Goal: Task Accomplishment & Management: Manage account settings

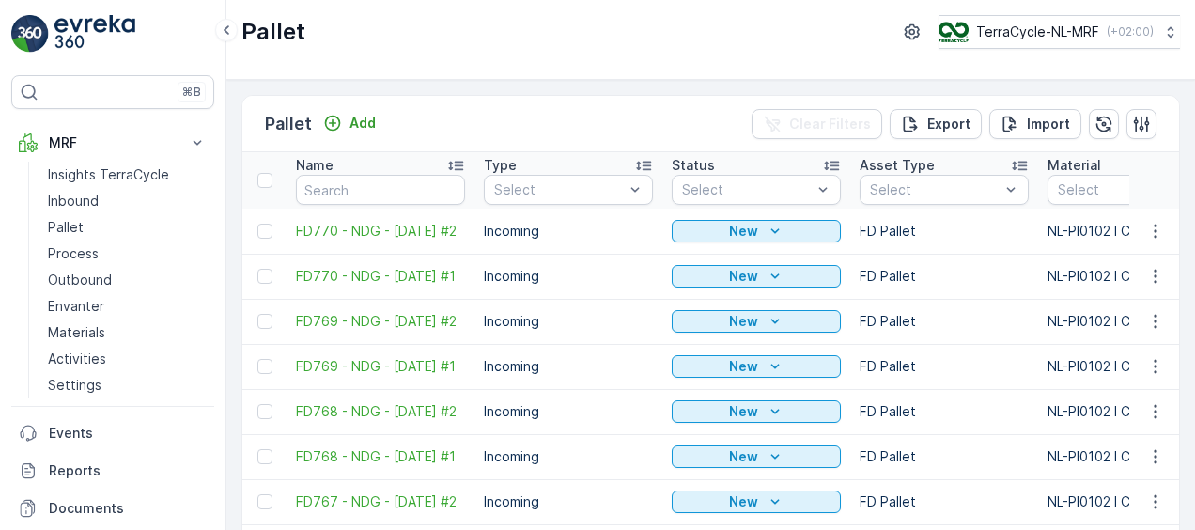
scroll to position [212, 0]
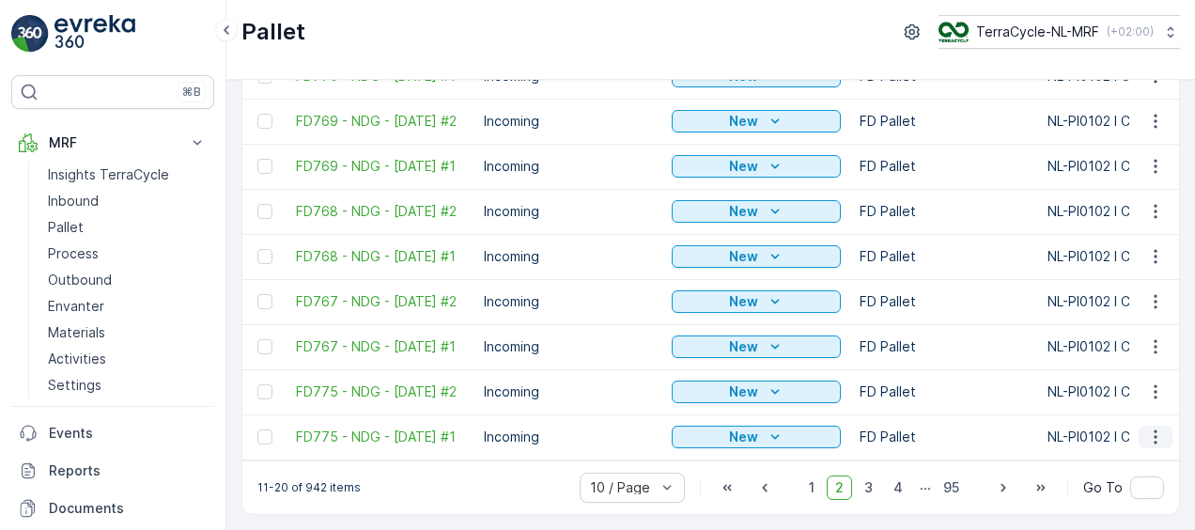
click at [1158, 428] on icon "button" at bounding box center [1155, 437] width 19 height 19
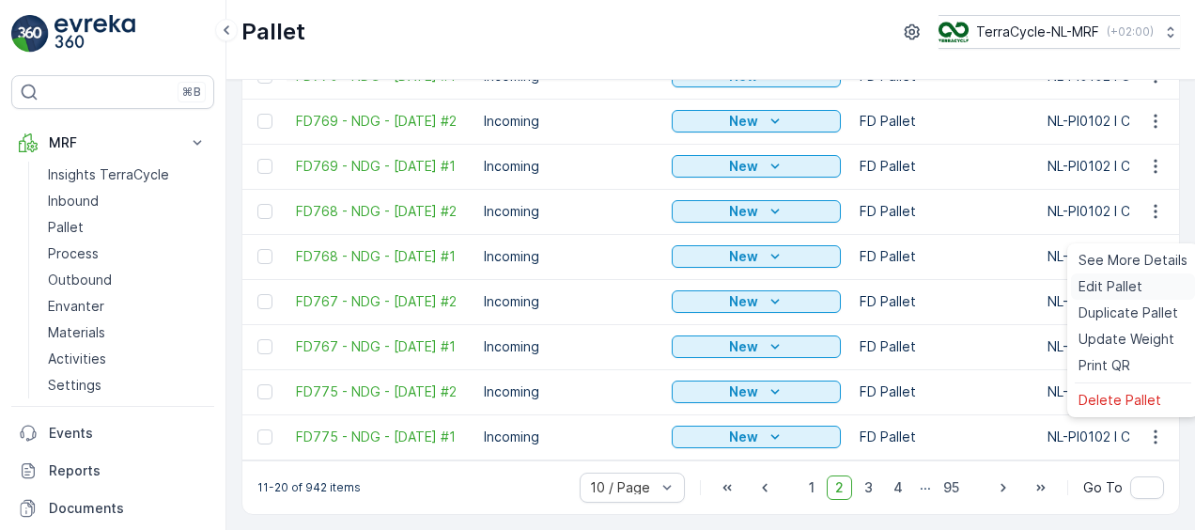
click at [1081, 290] on span "Edit Pallet" at bounding box center [1111, 286] width 64 height 19
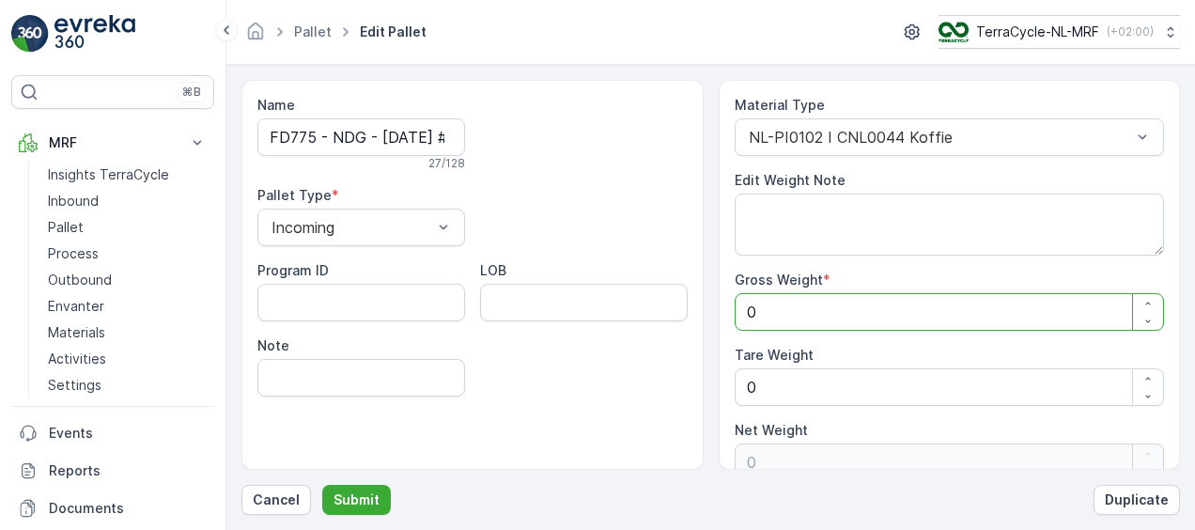
click at [805, 314] on Weight "0" at bounding box center [950, 312] width 430 height 38
type Weight "1"
type Weight "11"
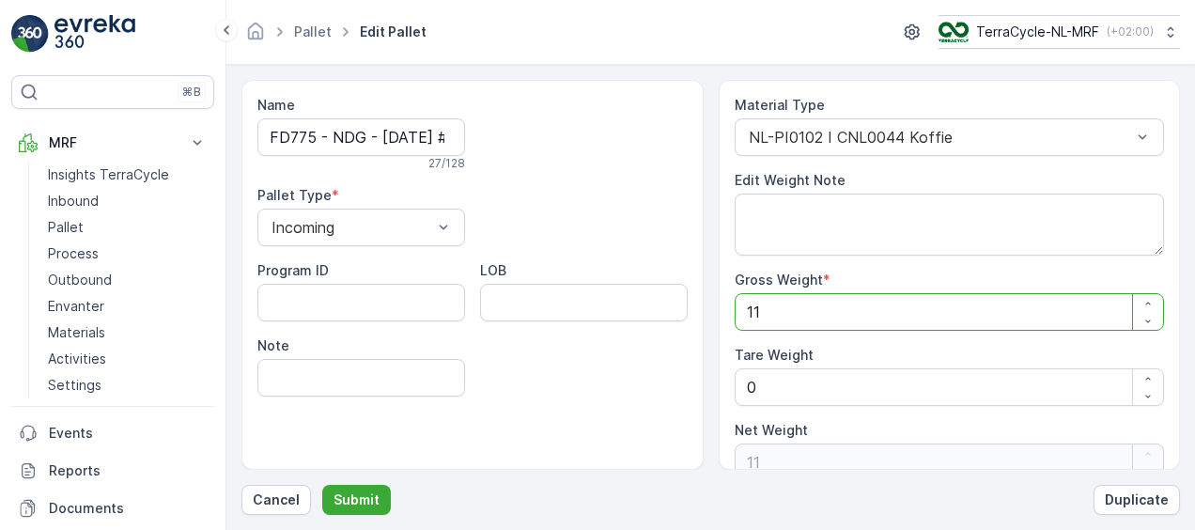
type Weight "114"
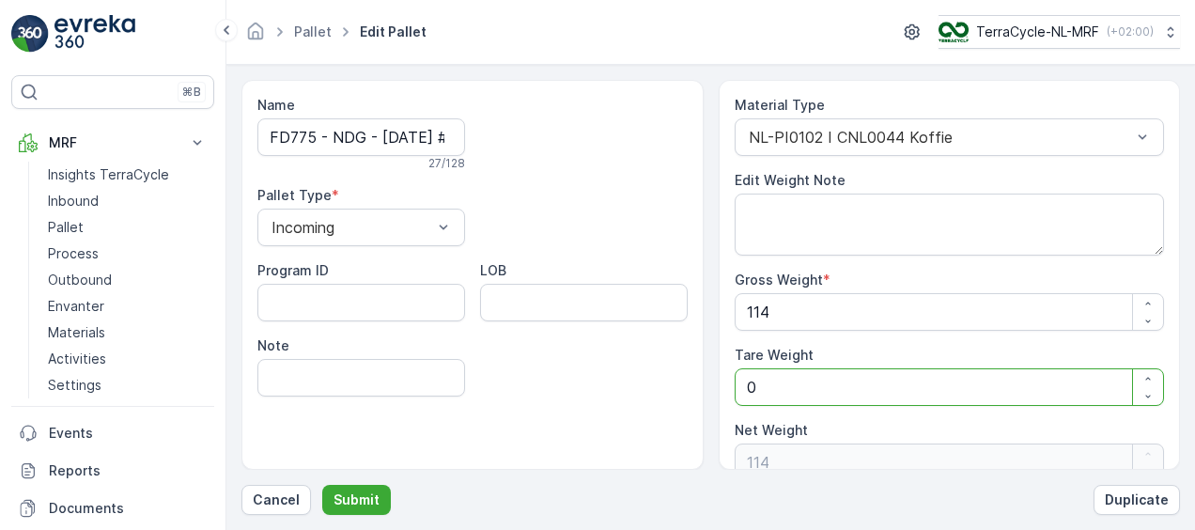
click at [789, 382] on Weight "0" at bounding box center [950, 387] width 430 height 38
type Weight "0"
type Weight "1"
type Weight "113"
type Weight "1"
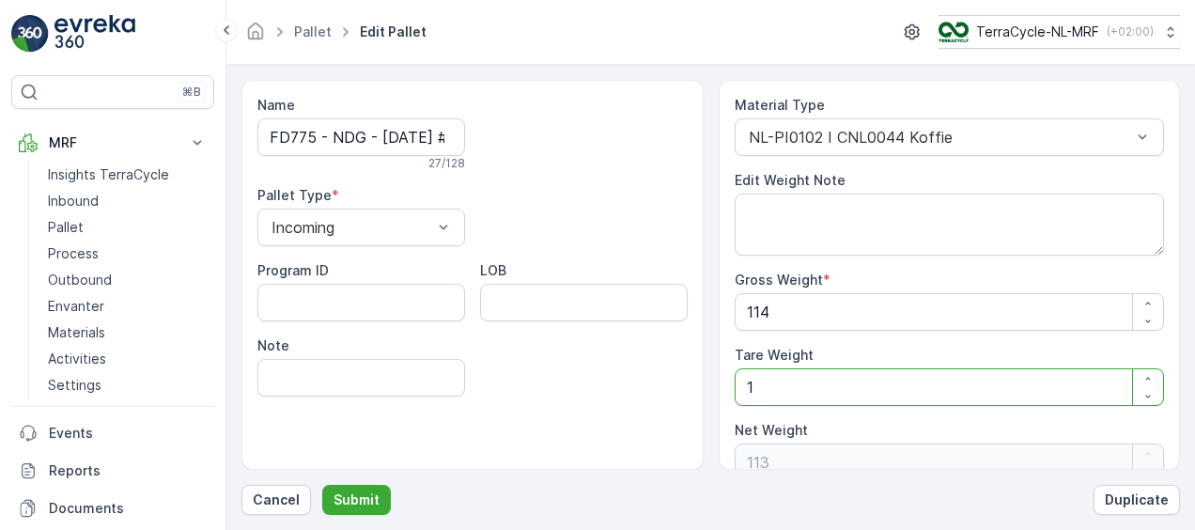
scroll to position [24, 0]
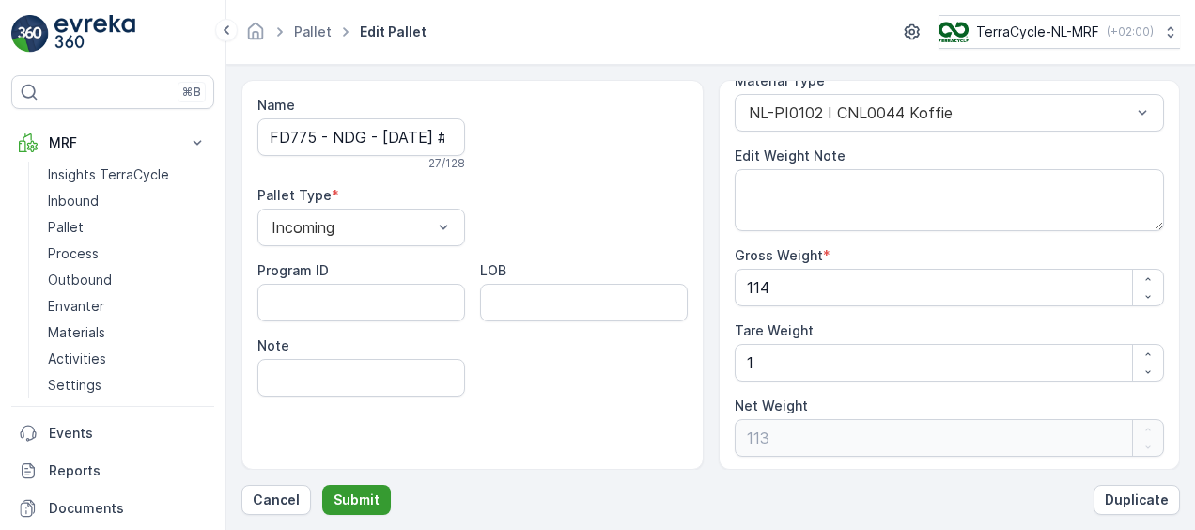
click at [344, 496] on p "Submit" at bounding box center [357, 500] width 46 height 19
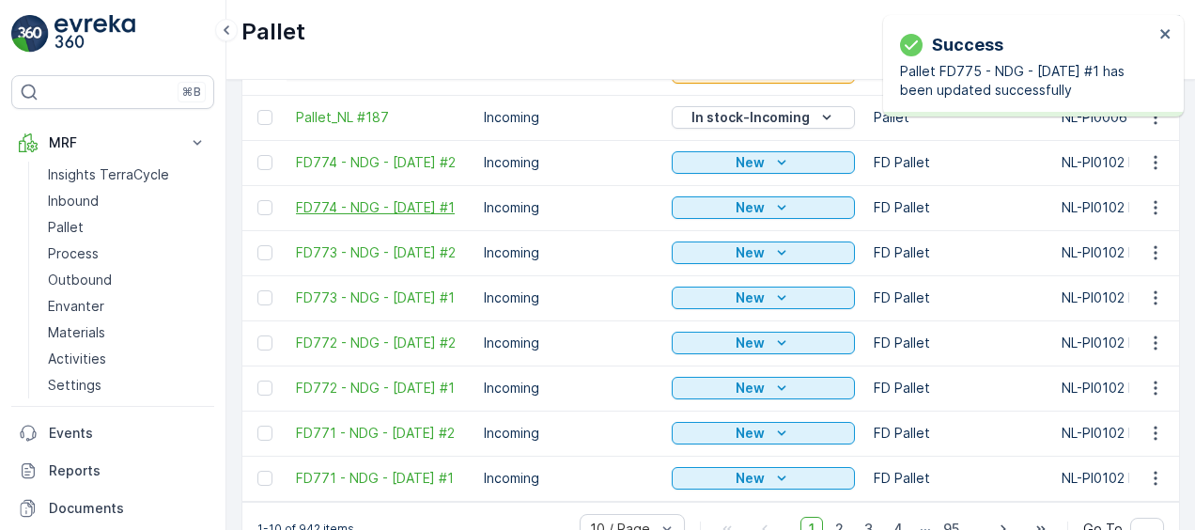
scroll to position [212, 0]
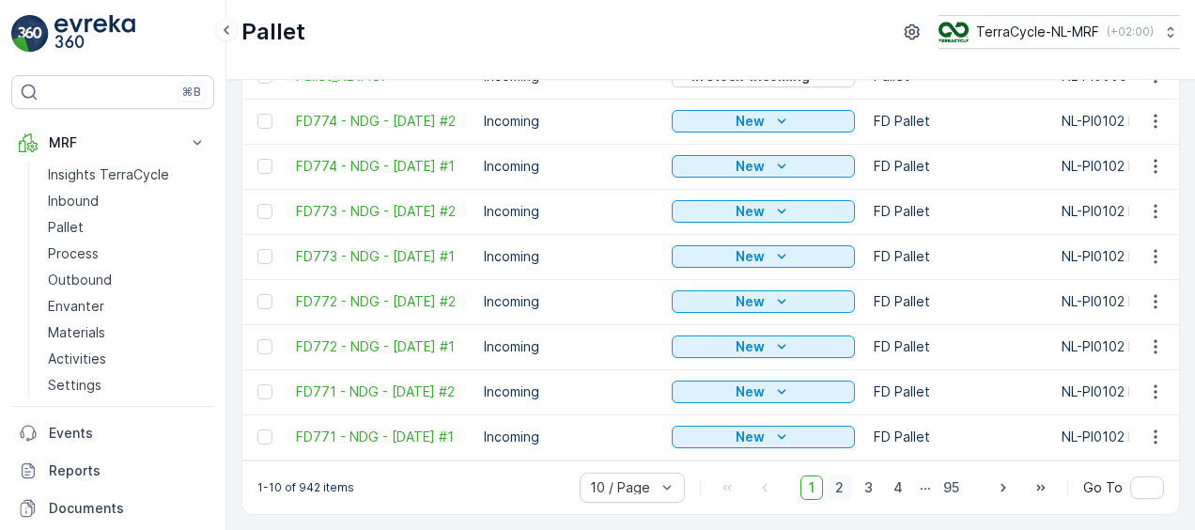
click at [850, 491] on span "2" at bounding box center [839, 488] width 25 height 24
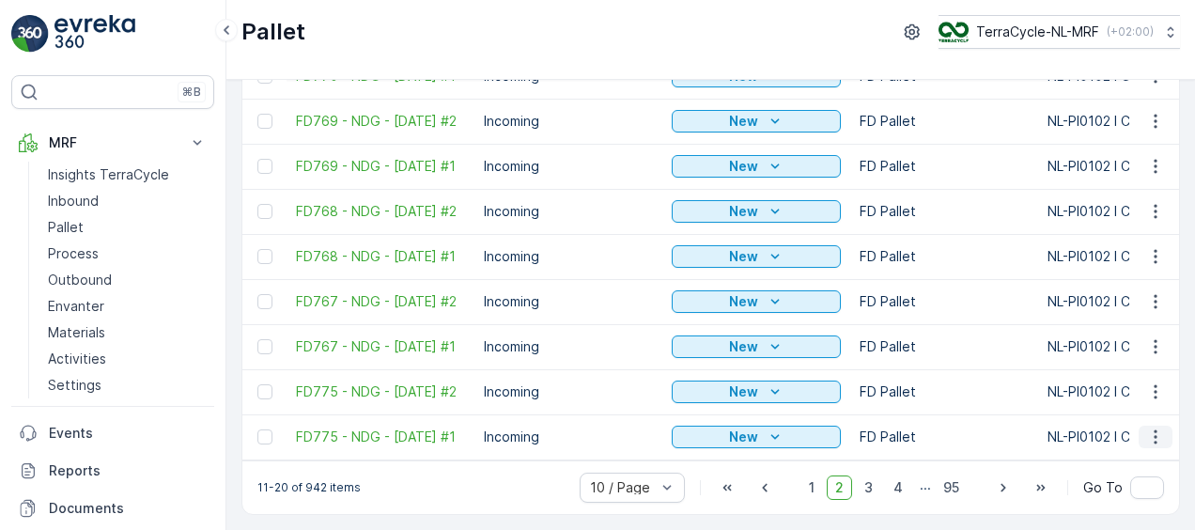
click at [1150, 428] on icon "button" at bounding box center [1155, 437] width 19 height 19
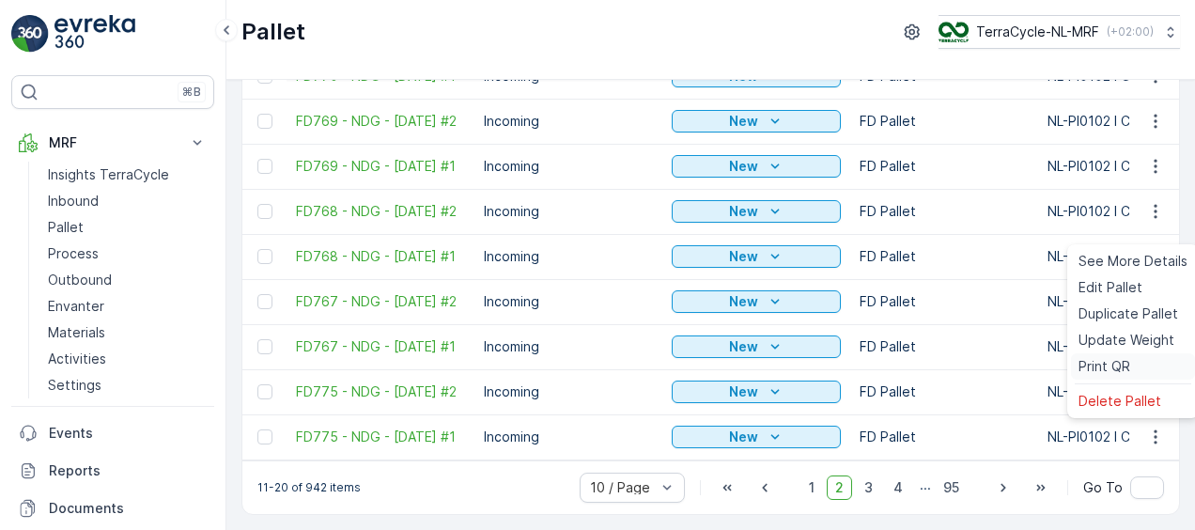
click at [1105, 357] on span "Print QR" at bounding box center [1105, 366] width 52 height 19
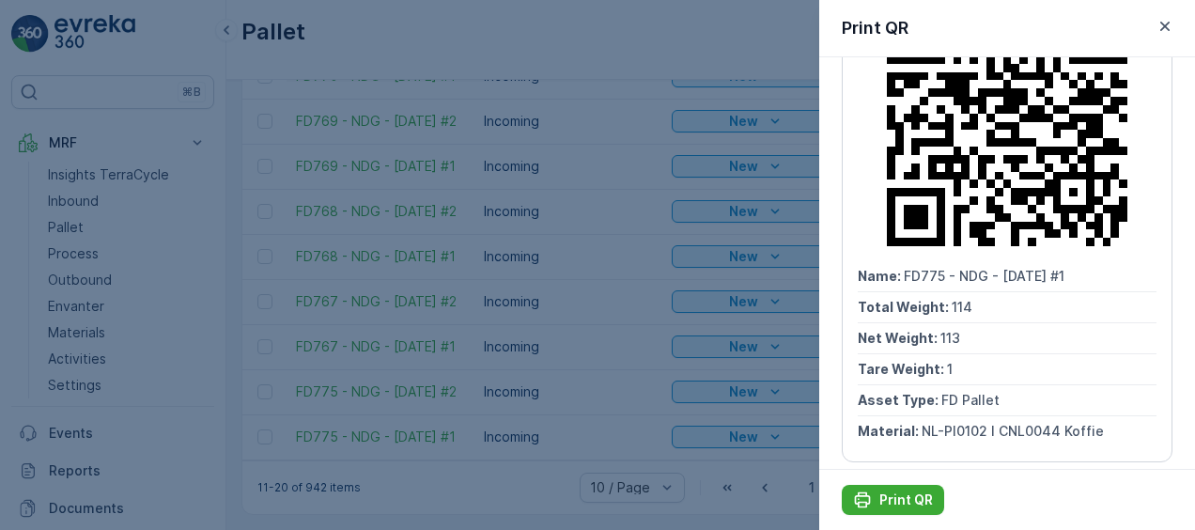
scroll to position [133, 0]
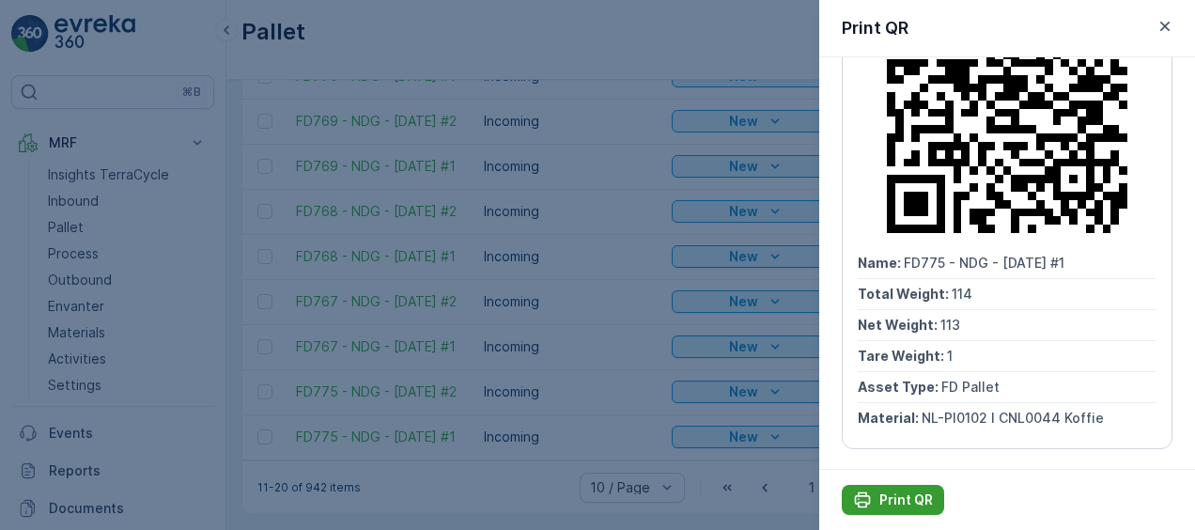
click at [889, 498] on p "Print QR" at bounding box center [907, 500] width 54 height 19
click at [1158, 24] on icon "button" at bounding box center [1165, 26] width 19 height 19
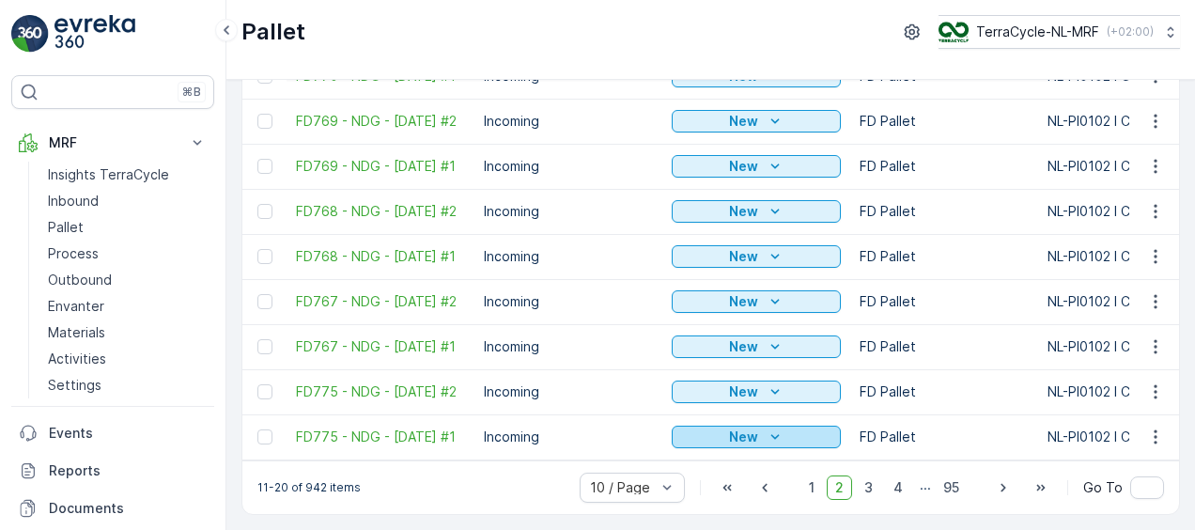
click at [761, 430] on div "New" at bounding box center [756, 437] width 154 height 19
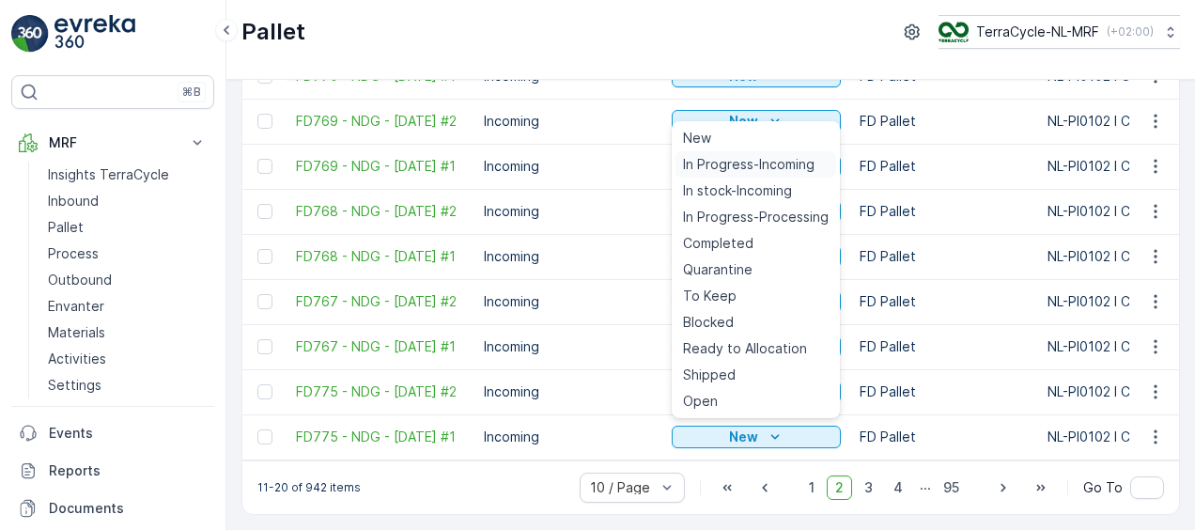
click at [714, 165] on span "In Progress-Incoming" at bounding box center [749, 164] width 132 height 19
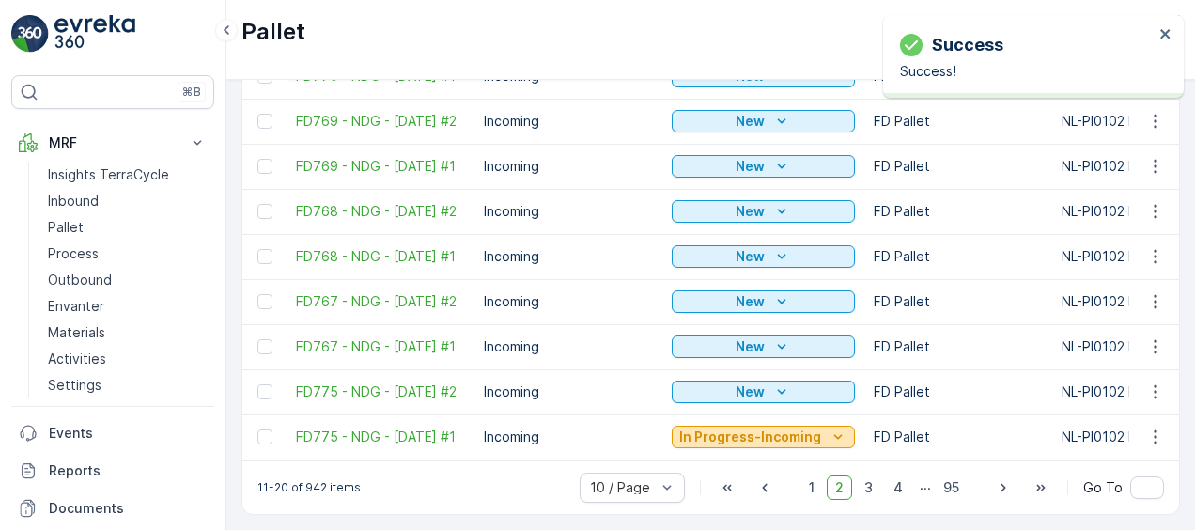
click at [765, 438] on button "In Progress-Incoming" at bounding box center [763, 437] width 183 height 23
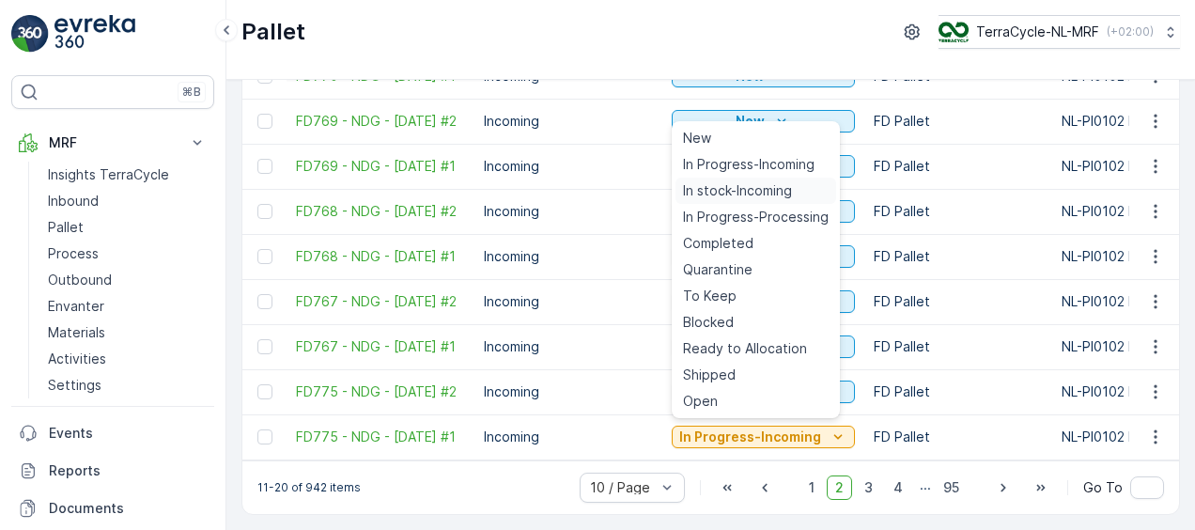
click at [705, 184] on span "In stock-Incoming" at bounding box center [737, 190] width 109 height 19
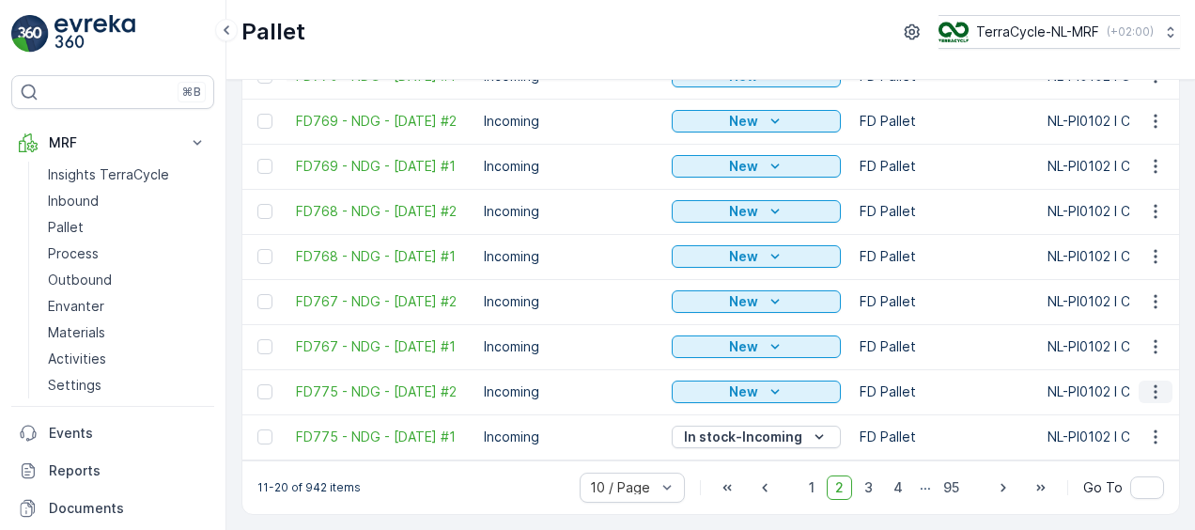
click at [1148, 393] on button "button" at bounding box center [1156, 392] width 34 height 23
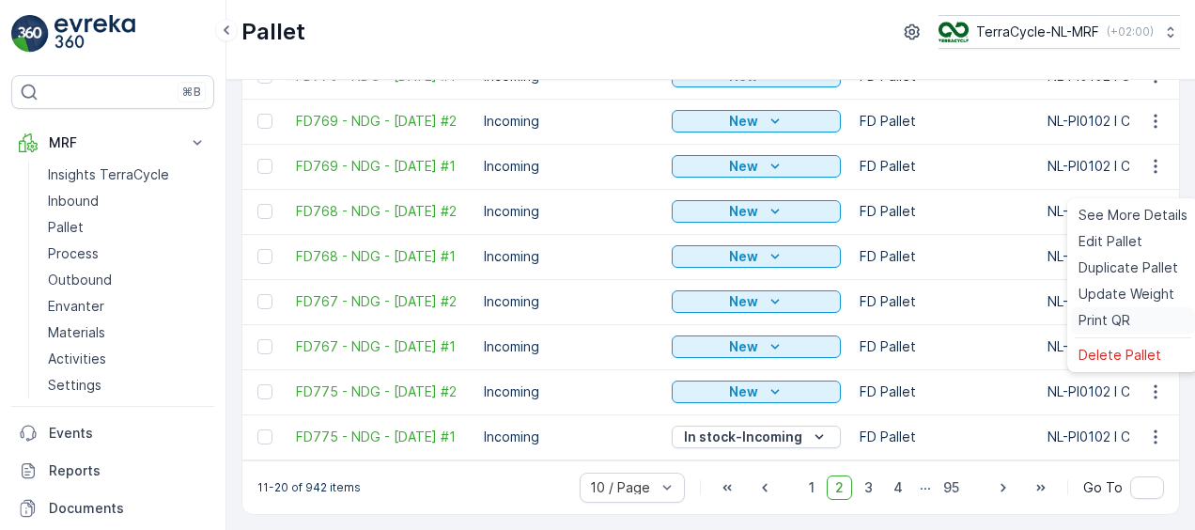
click at [1088, 314] on span "Print QR" at bounding box center [1105, 320] width 52 height 19
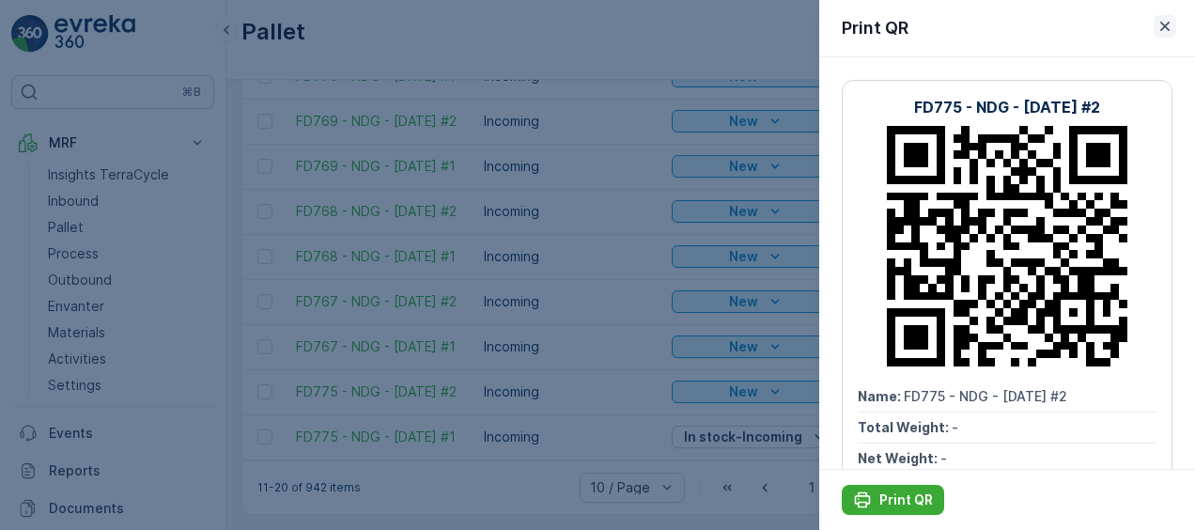
click at [1165, 29] on icon "button" at bounding box center [1165, 26] width 19 height 19
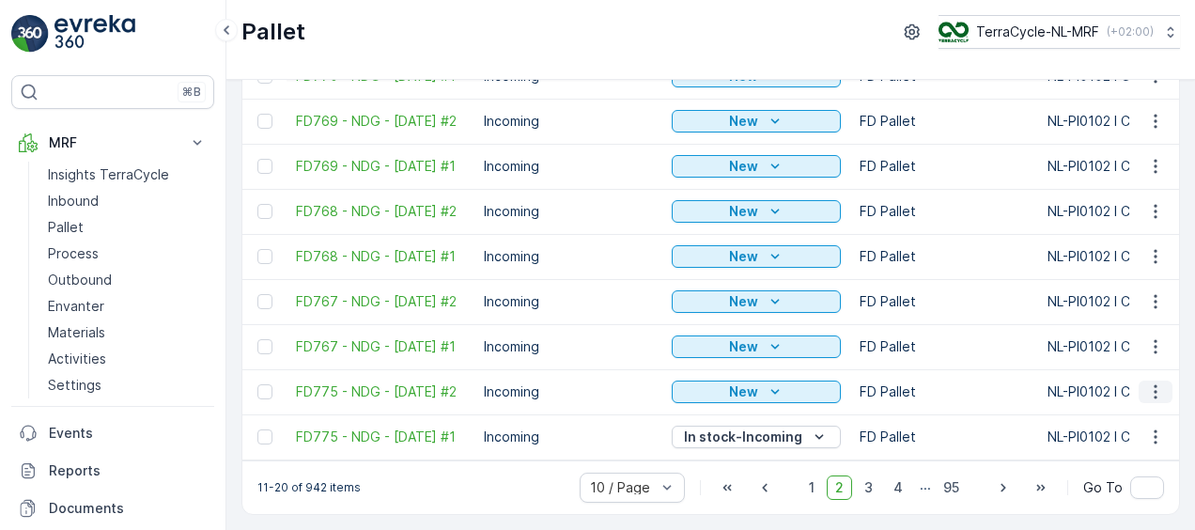
click at [1160, 382] on icon "button" at bounding box center [1155, 391] width 19 height 19
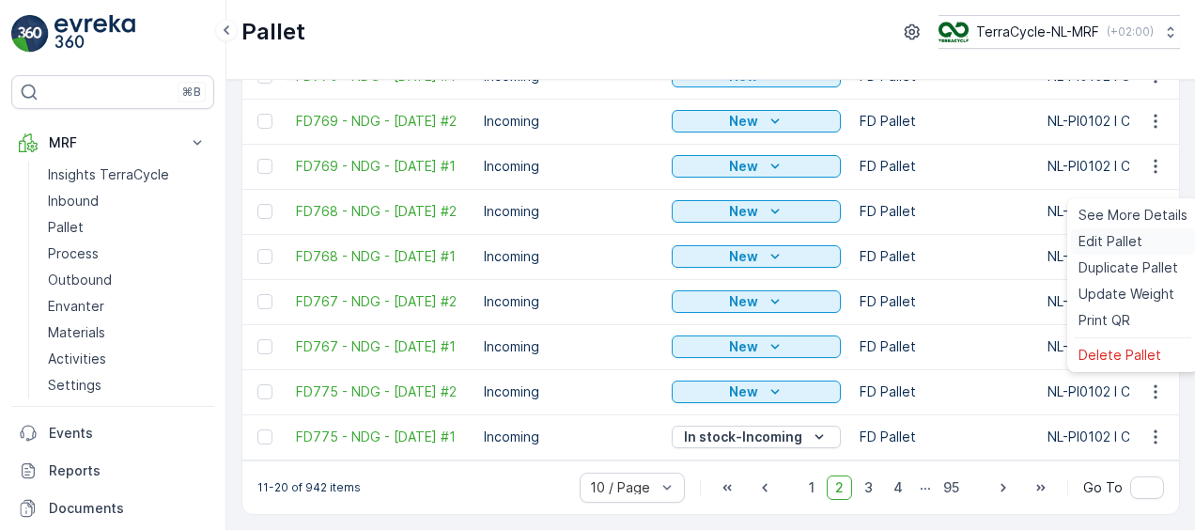
click at [1103, 235] on span "Edit Pallet" at bounding box center [1111, 241] width 64 height 19
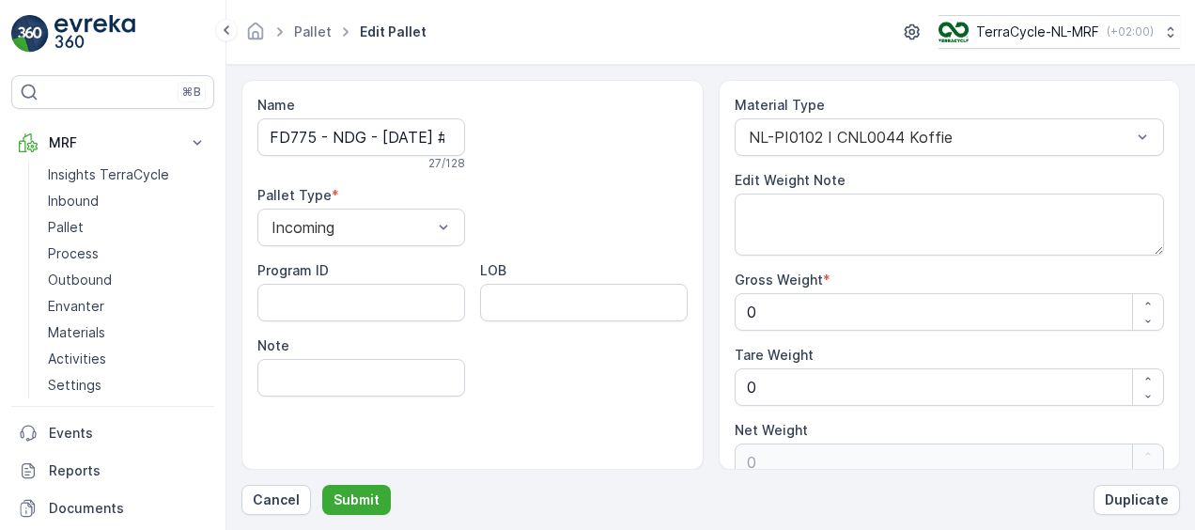
click at [812, 335] on div "Material Type NL-PI0102 I CNL0044 Koffie Edit Weight Note Gross Weight * 0 Tare…" at bounding box center [950, 288] width 430 height 385
click at [829, 316] on Weight "0" at bounding box center [950, 312] width 430 height 38
type Weight "1"
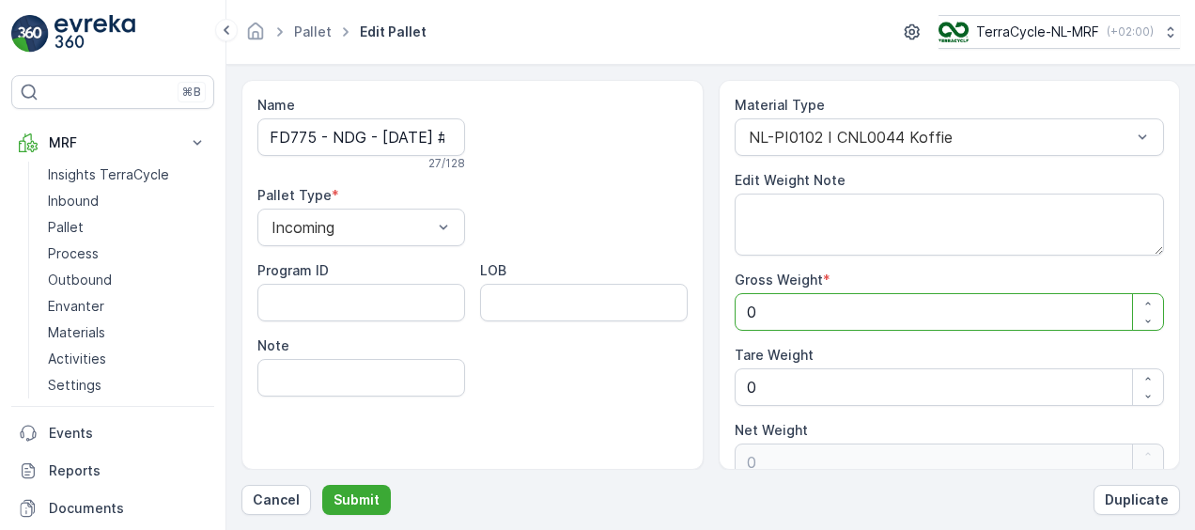
type Weight "1"
type Weight "12"
type Weight "128"
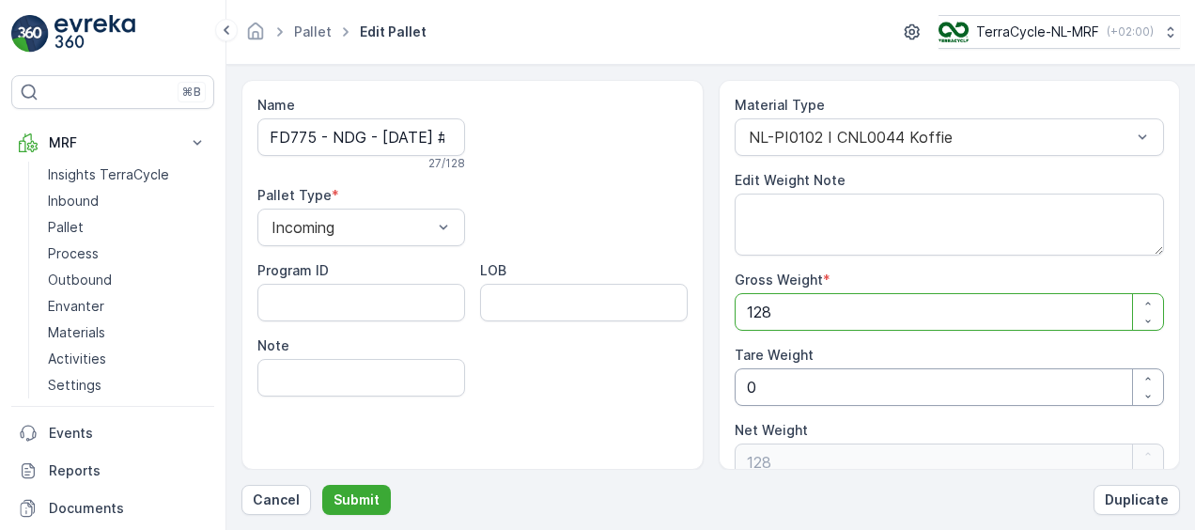
type Weight "128"
click at [774, 382] on Weight "0" at bounding box center [950, 387] width 430 height 38
type Weight "0"
type Weight "1"
type Weight "127"
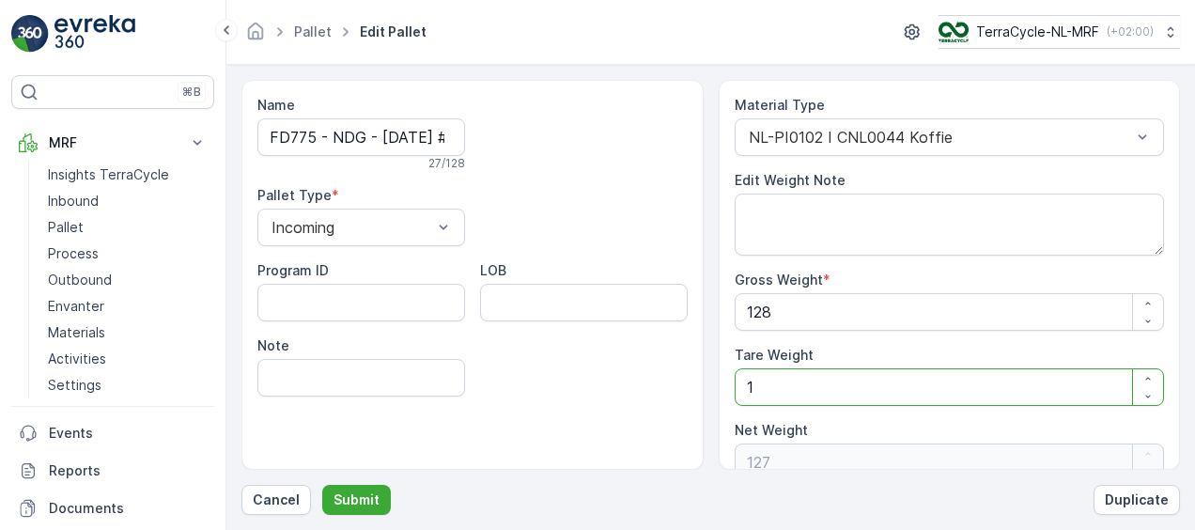
scroll to position [24, 0]
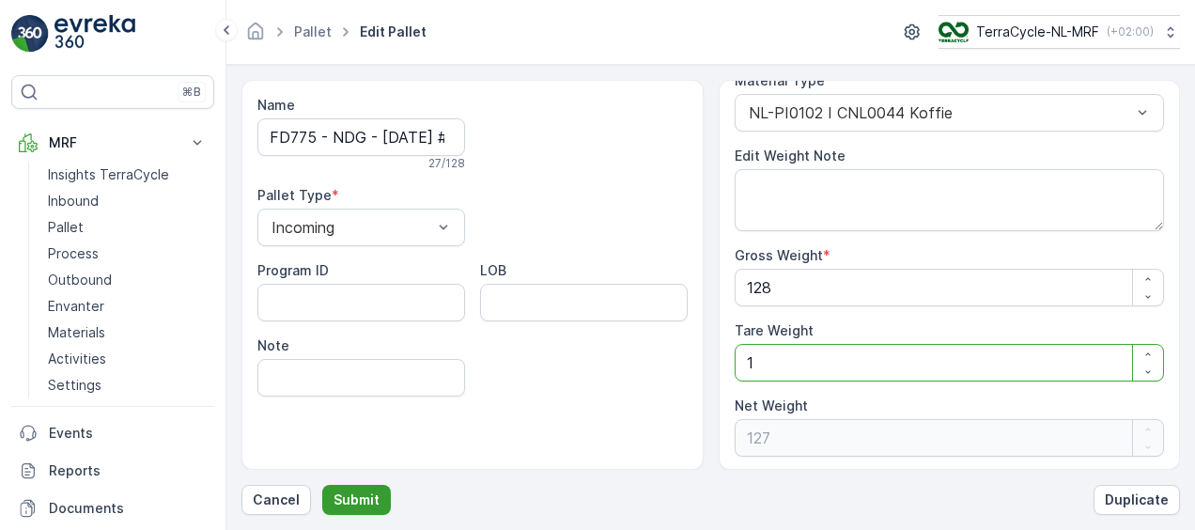
type Weight "1"
click at [379, 500] on button "Submit" at bounding box center [356, 500] width 69 height 30
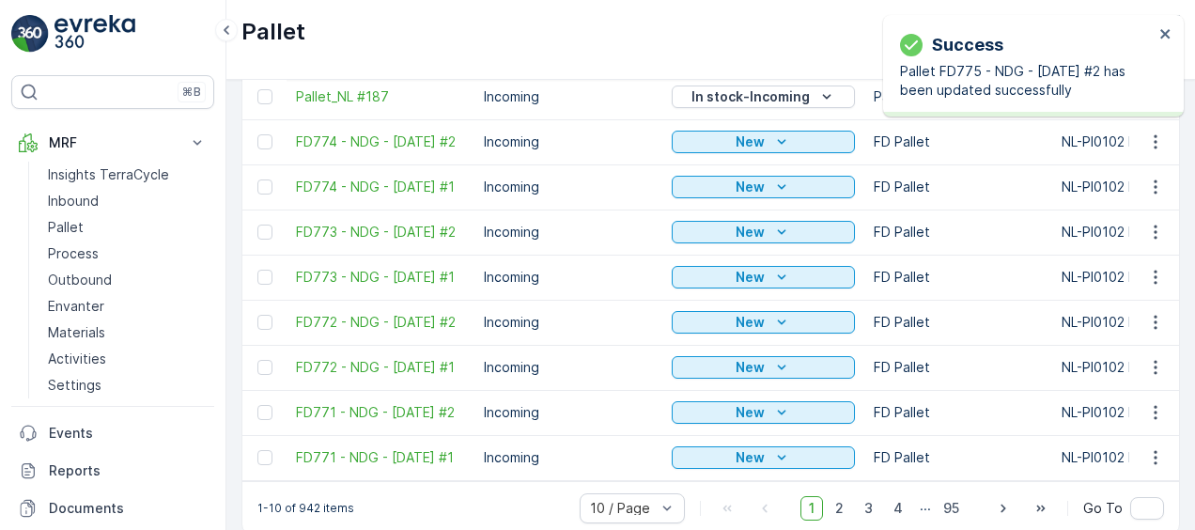
scroll to position [212, 0]
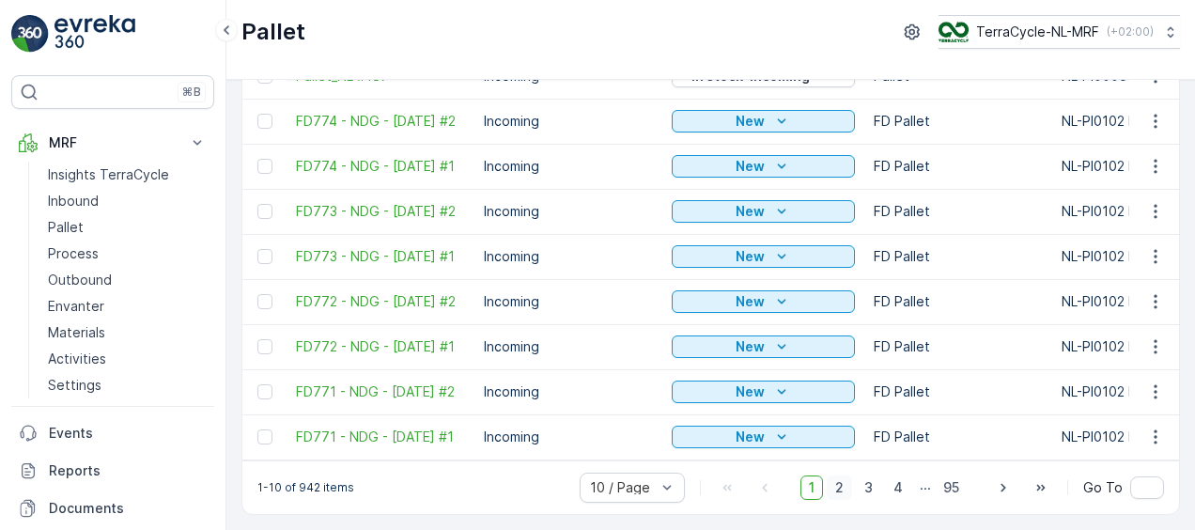
click at [841, 486] on span "2" at bounding box center [839, 488] width 25 height 24
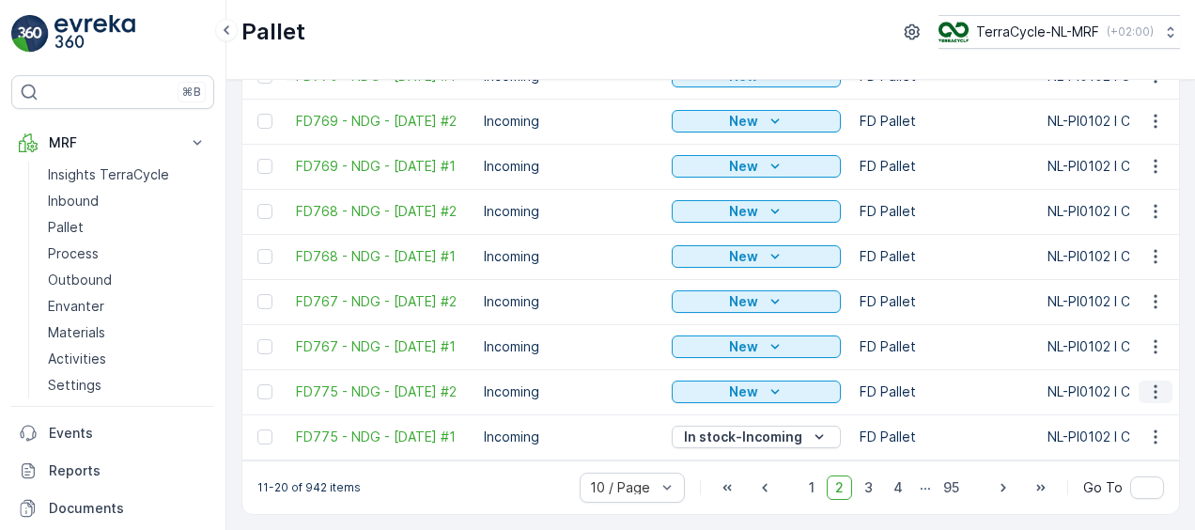
click at [1157, 382] on icon "button" at bounding box center [1155, 391] width 19 height 19
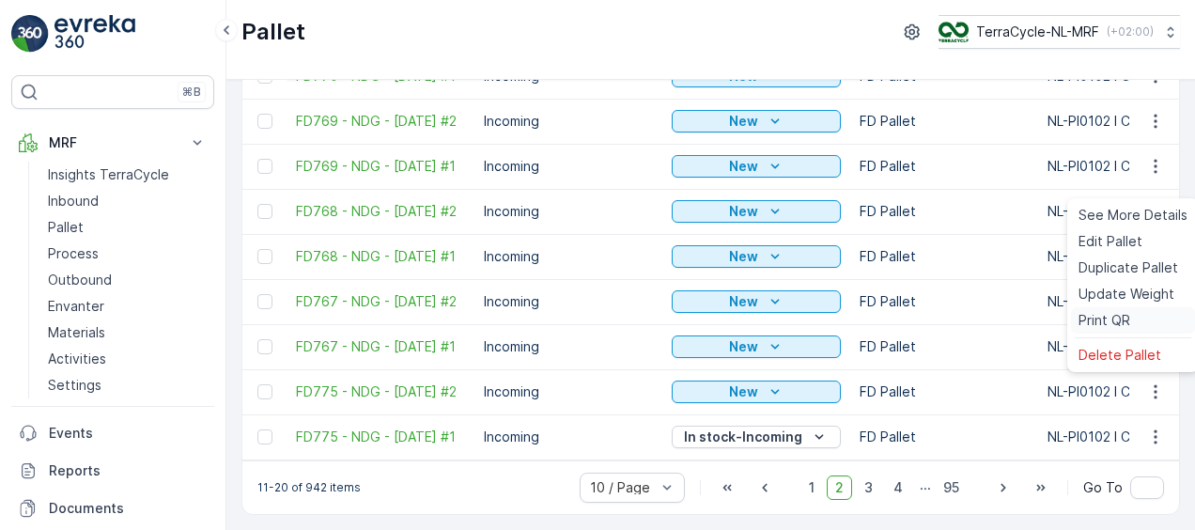
click at [1092, 315] on span "Print QR" at bounding box center [1105, 320] width 52 height 19
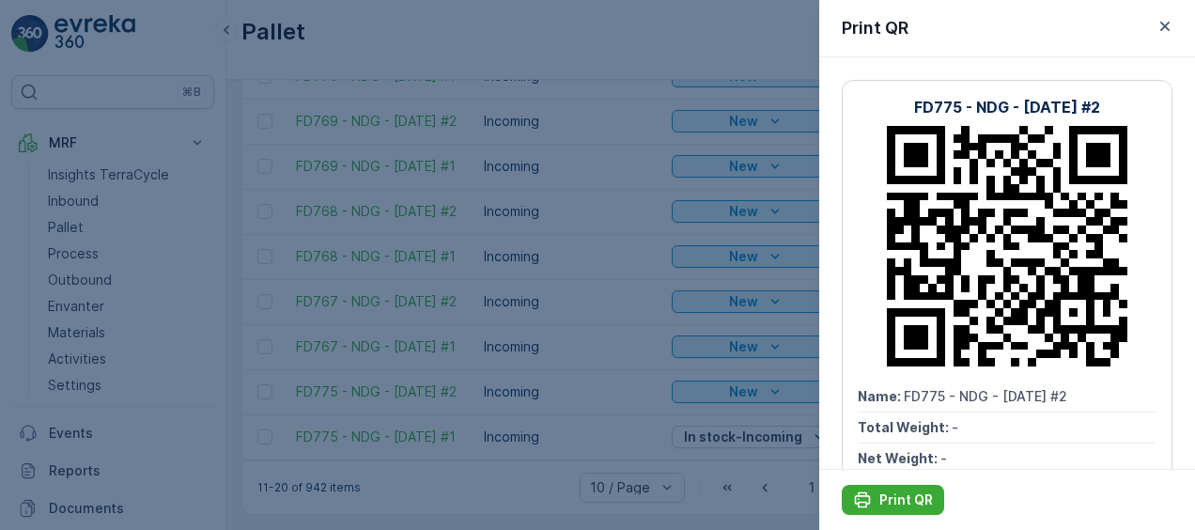
scroll to position [133, 0]
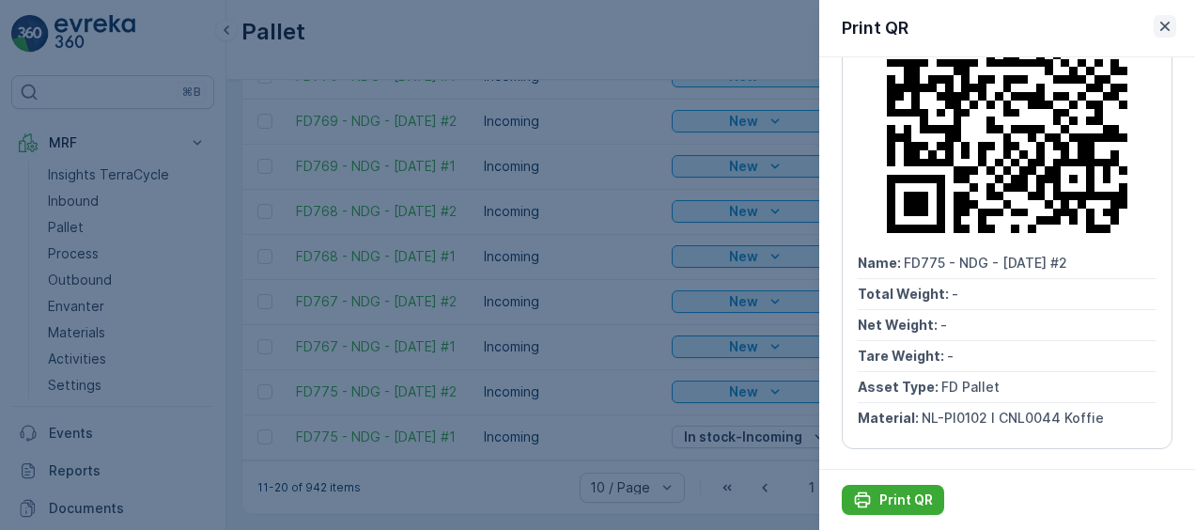
click at [1163, 25] on icon "button" at bounding box center [1165, 26] width 9 height 9
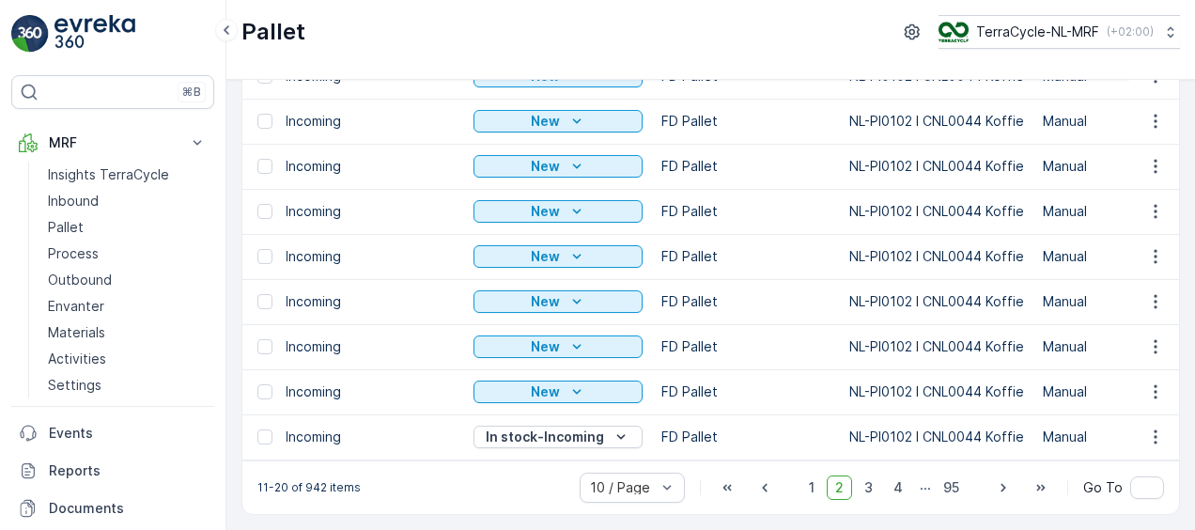
scroll to position [0, 0]
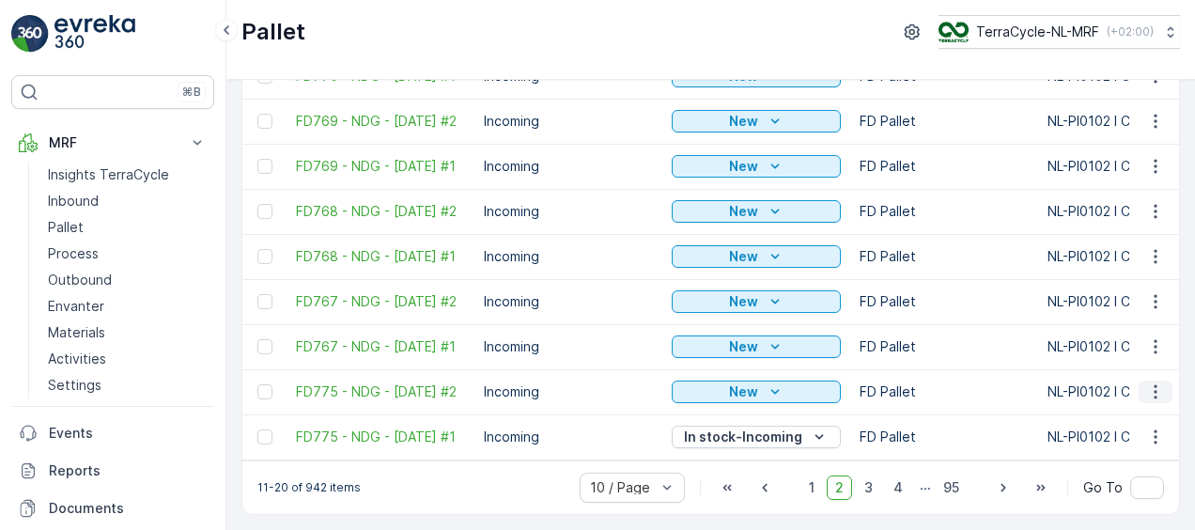
click at [1161, 382] on icon "button" at bounding box center [1155, 391] width 19 height 19
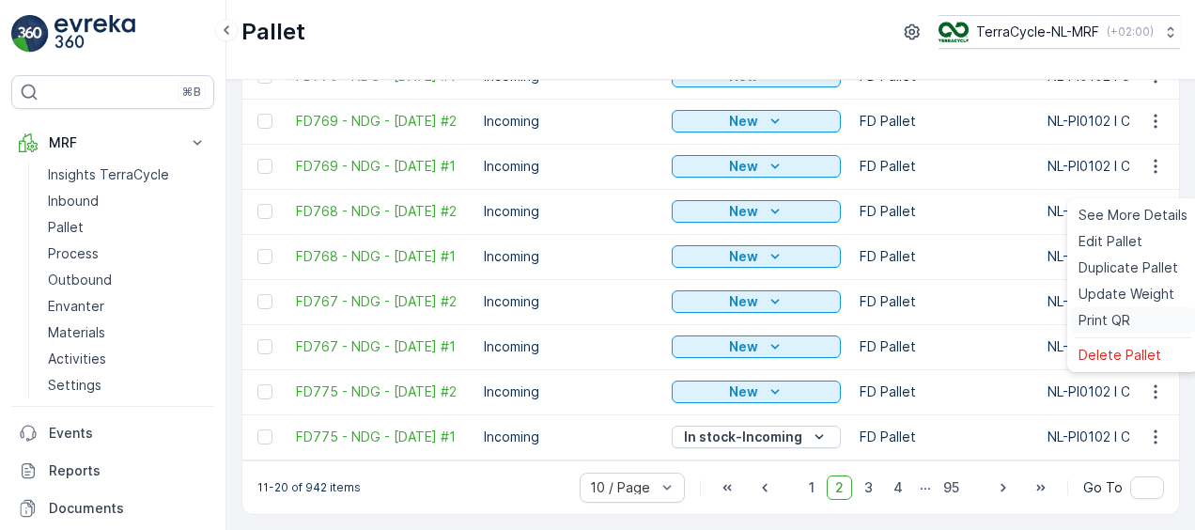
click at [1115, 320] on span "Print QR" at bounding box center [1105, 320] width 52 height 19
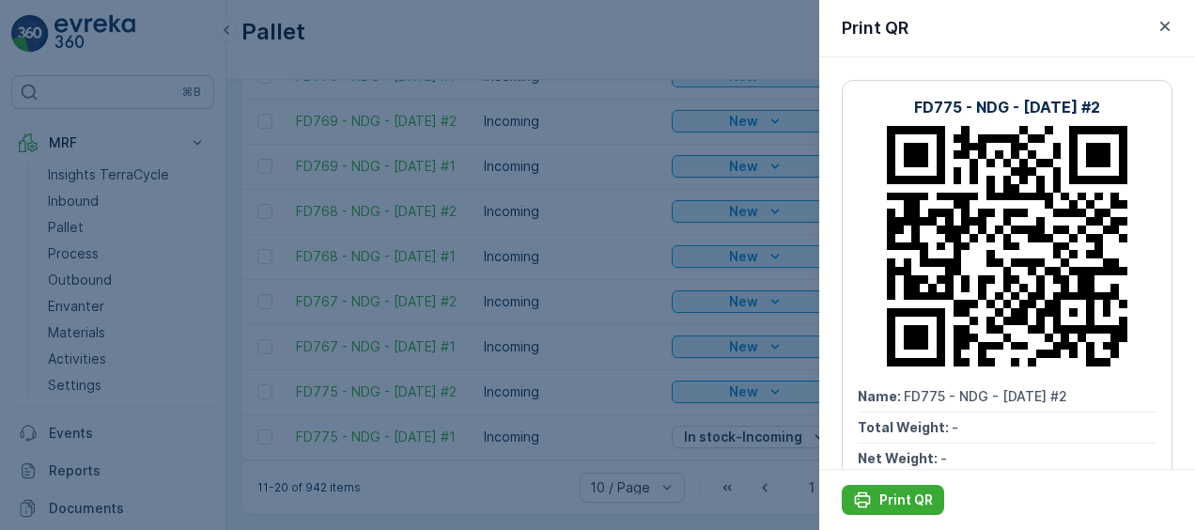
scroll to position [133, 0]
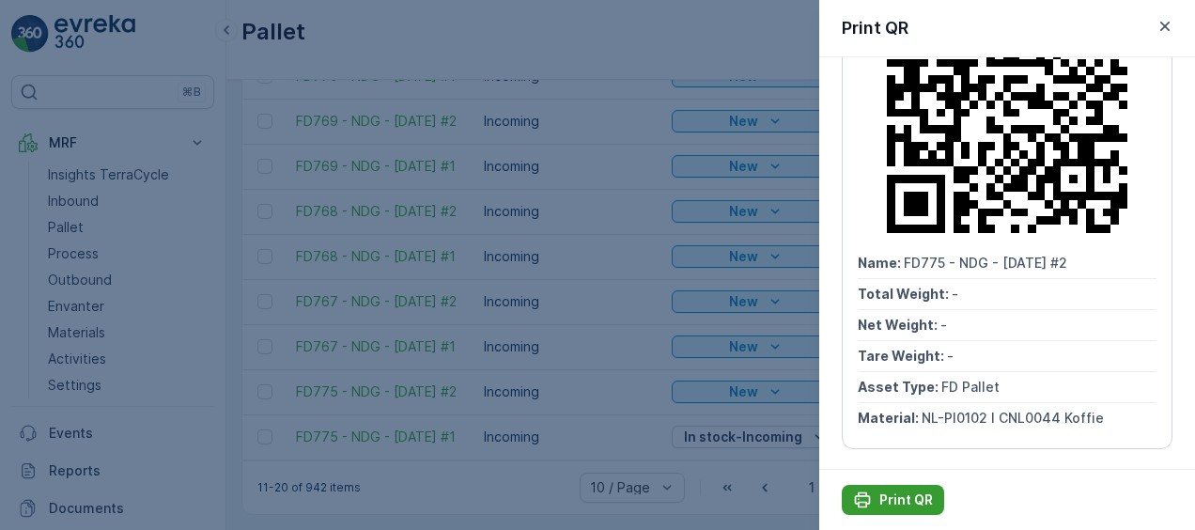
click at [879, 489] on button "Print QR" at bounding box center [893, 500] width 102 height 30
click at [1158, 21] on icon "button" at bounding box center [1165, 26] width 19 height 19
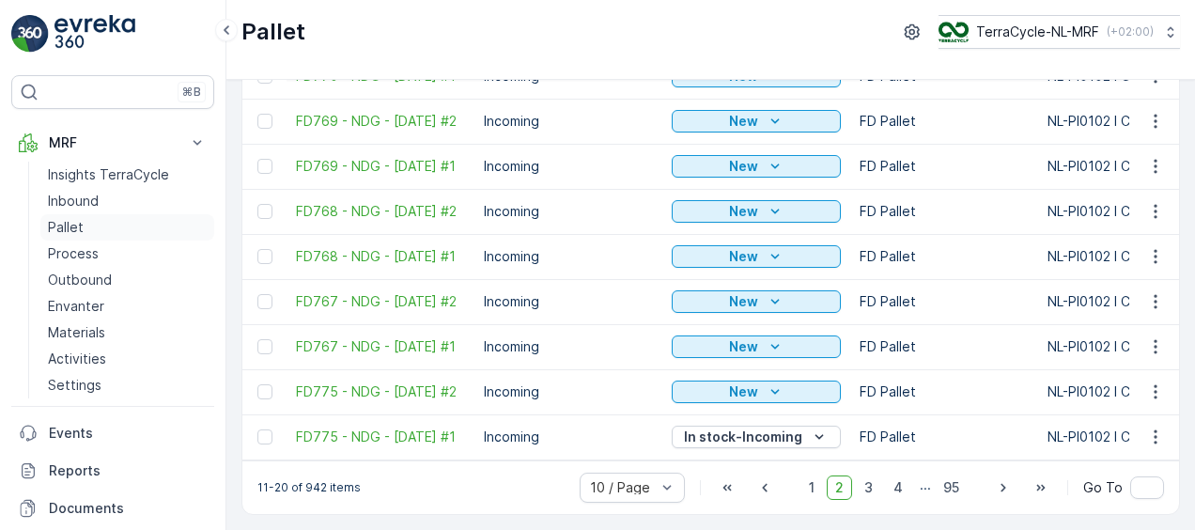
click at [78, 221] on p "Pallet" at bounding box center [66, 227] width 36 height 19
click at [82, 199] on p "Inbound" at bounding box center [73, 201] width 51 height 19
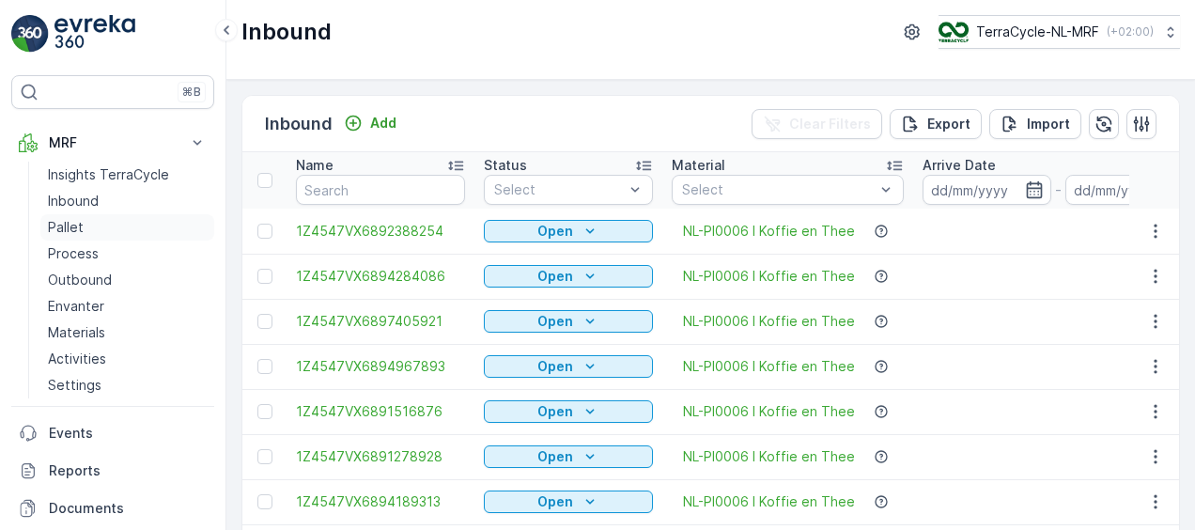
click at [77, 223] on p "Pallet" at bounding box center [66, 227] width 36 height 19
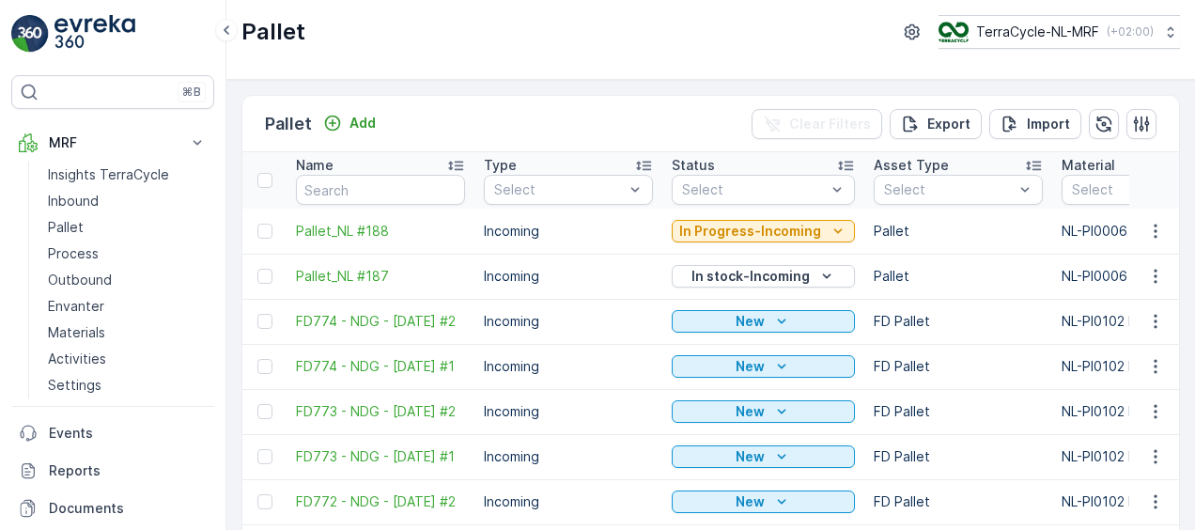
scroll to position [212, 0]
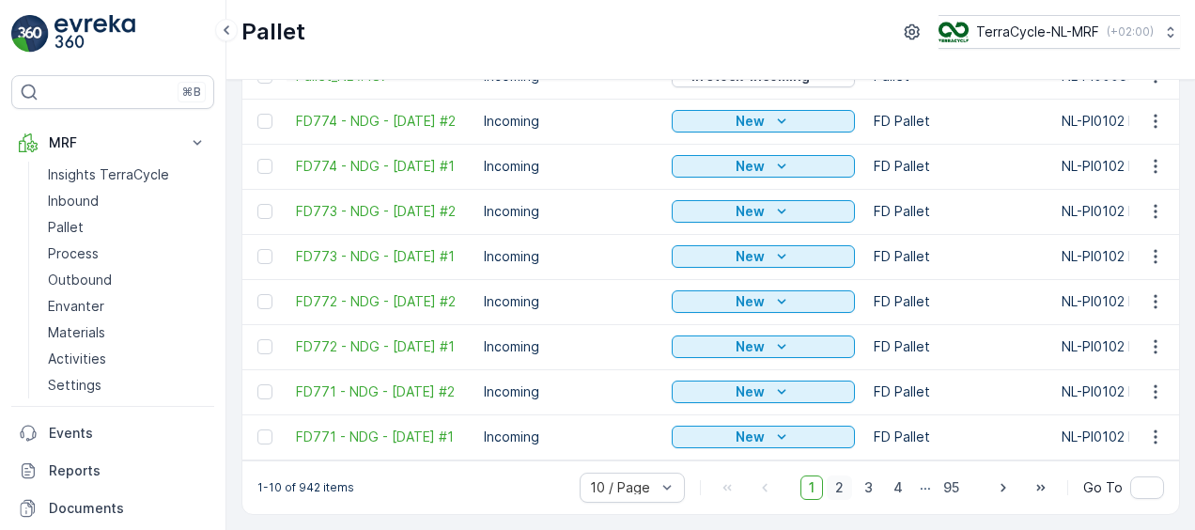
click at [846, 488] on span "2" at bounding box center [839, 488] width 25 height 24
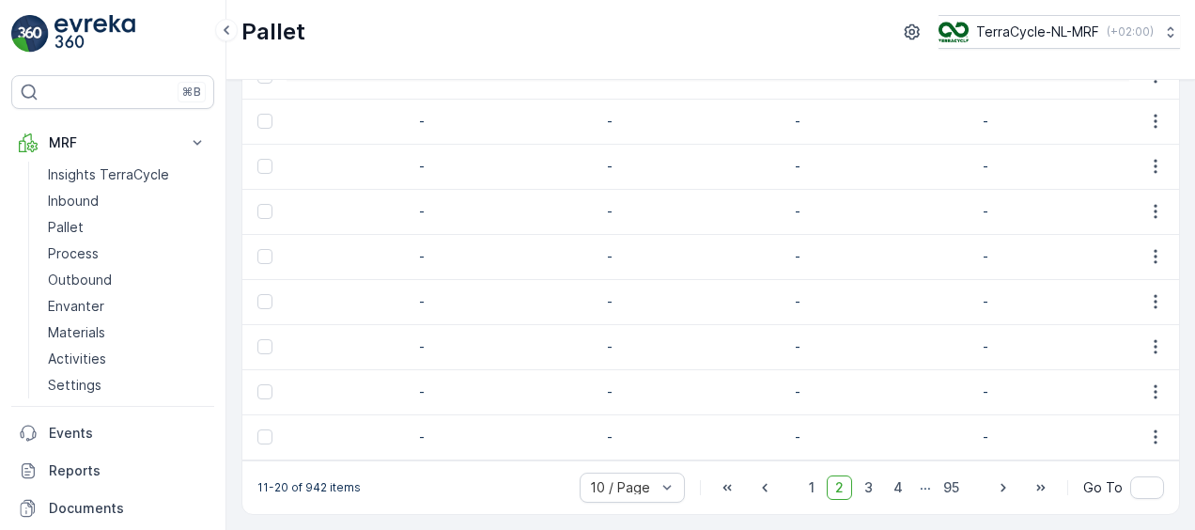
scroll to position [0, 2566]
click at [1146, 390] on icon "button" at bounding box center [1155, 391] width 19 height 19
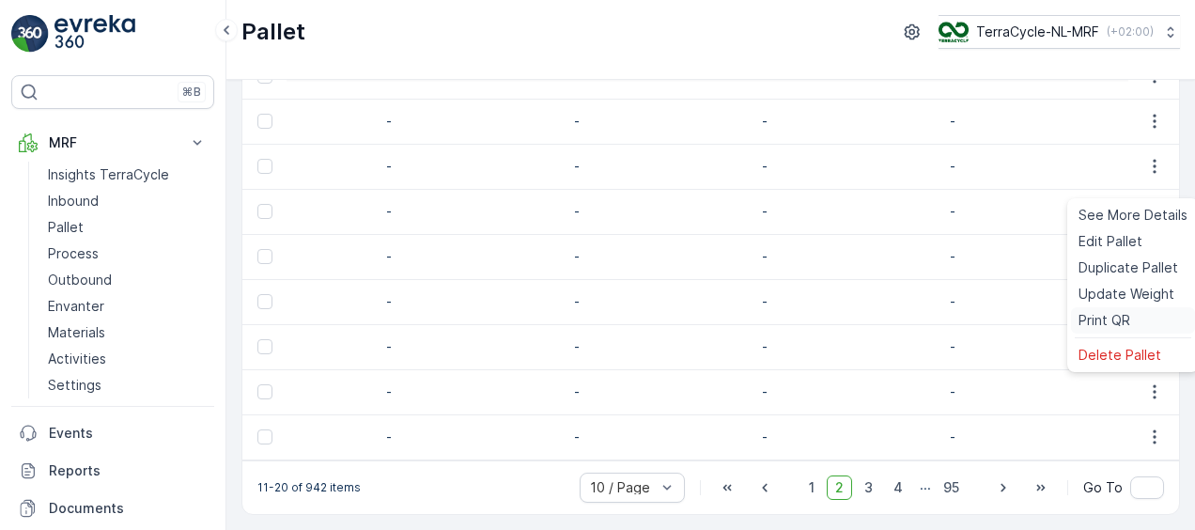
click at [1107, 320] on span "Print QR" at bounding box center [1105, 320] width 52 height 19
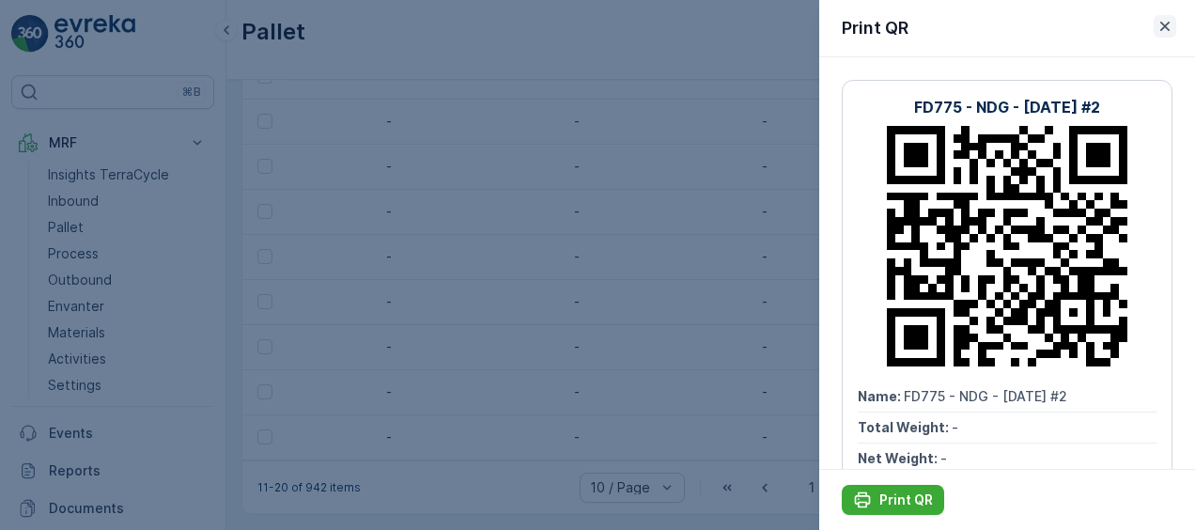
click at [1163, 23] on icon "button" at bounding box center [1165, 26] width 19 height 19
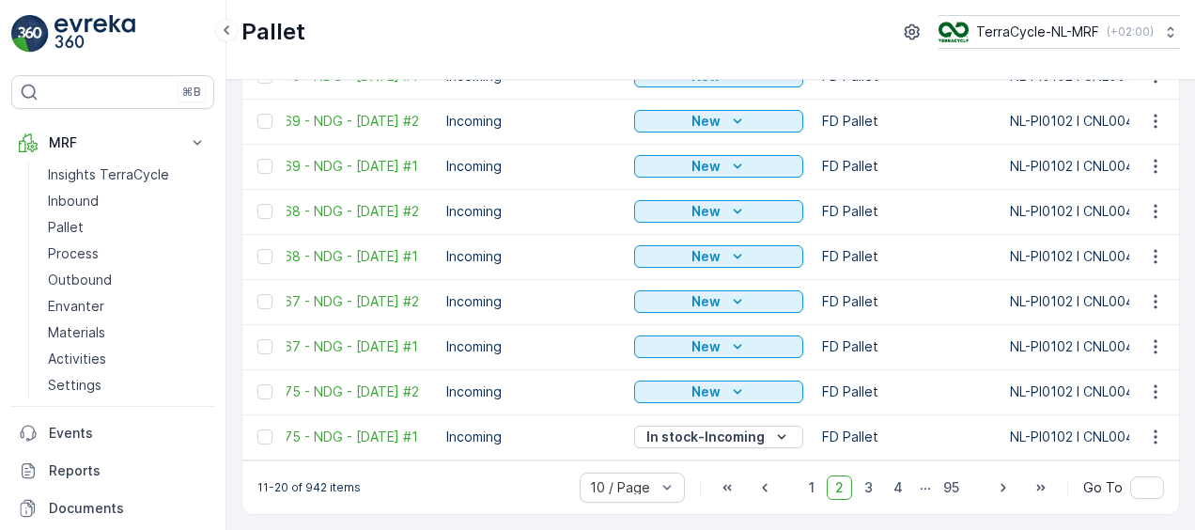
scroll to position [0, 0]
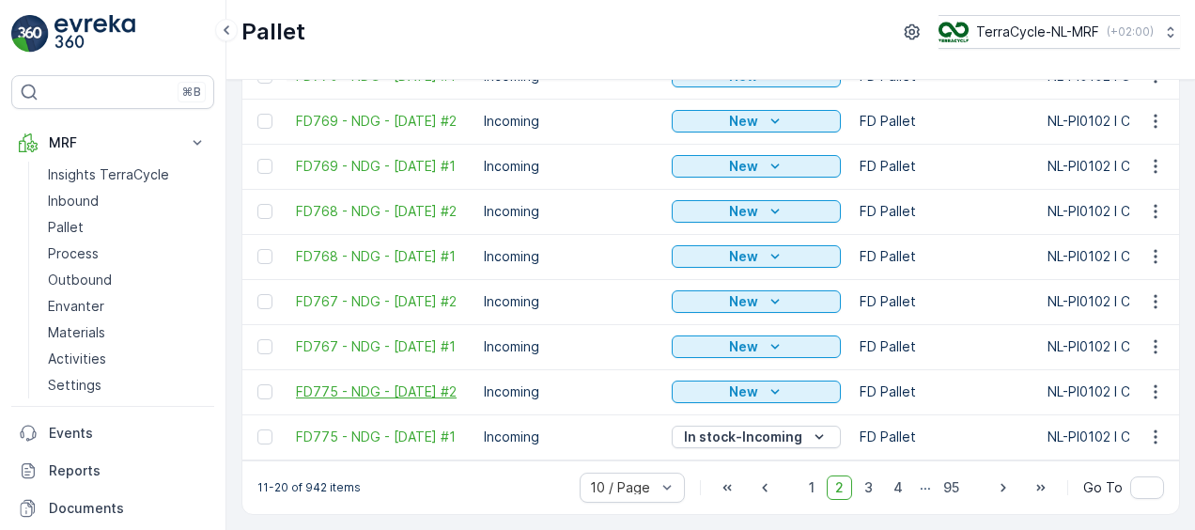
click at [327, 387] on span "FD775 - NDG - [DATE] #2" at bounding box center [380, 391] width 169 height 19
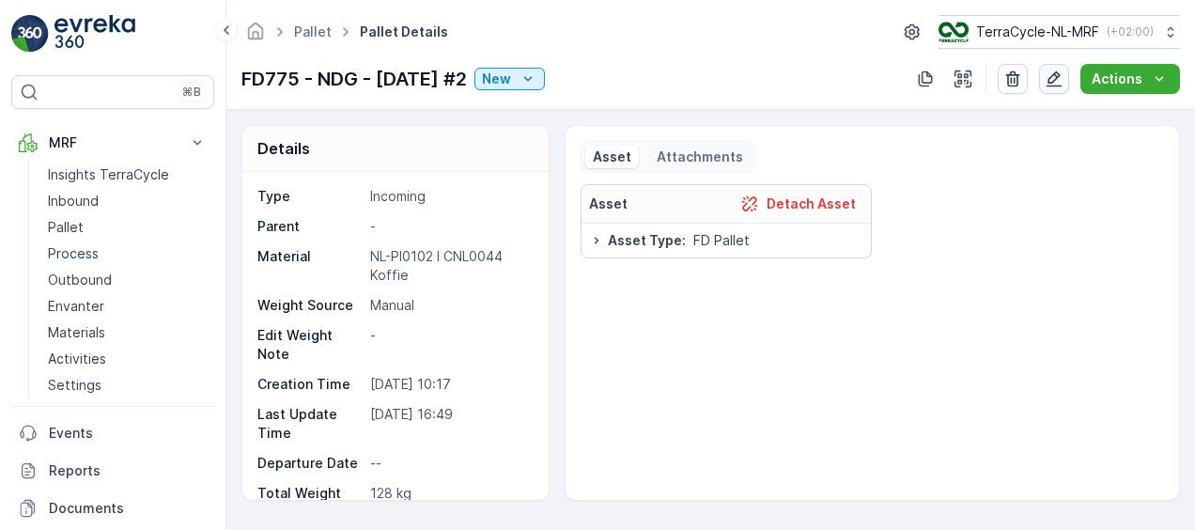
click at [1062, 75] on icon "button" at bounding box center [1055, 79] width 16 height 16
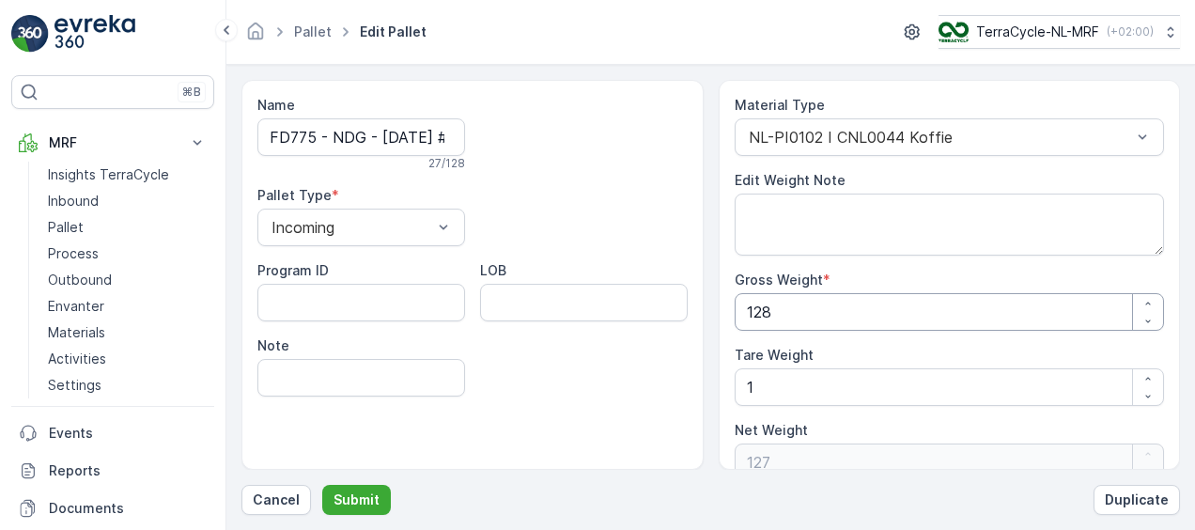
scroll to position [24, 0]
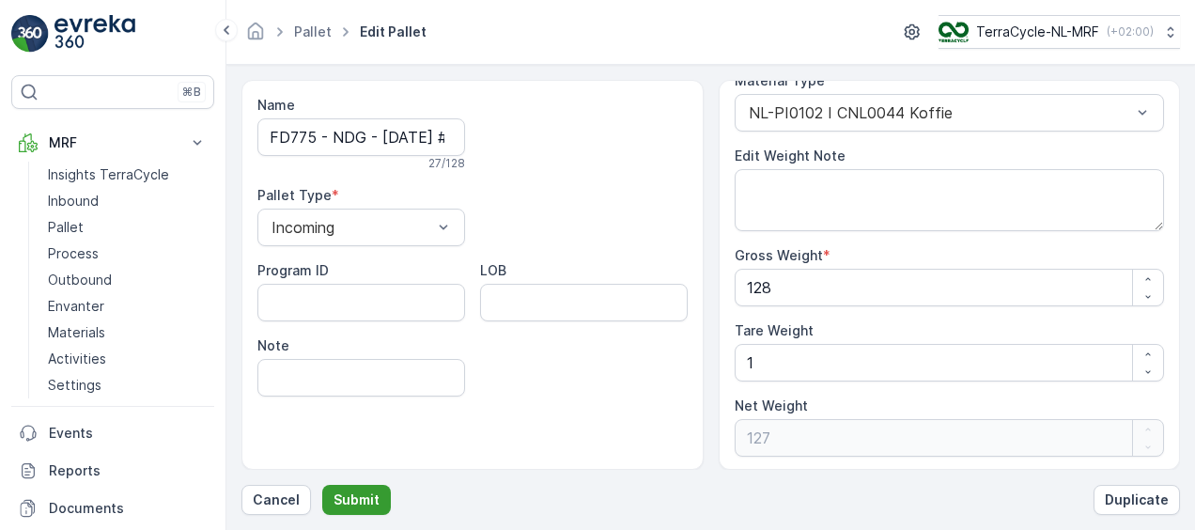
click at [340, 492] on p "Submit" at bounding box center [357, 500] width 46 height 19
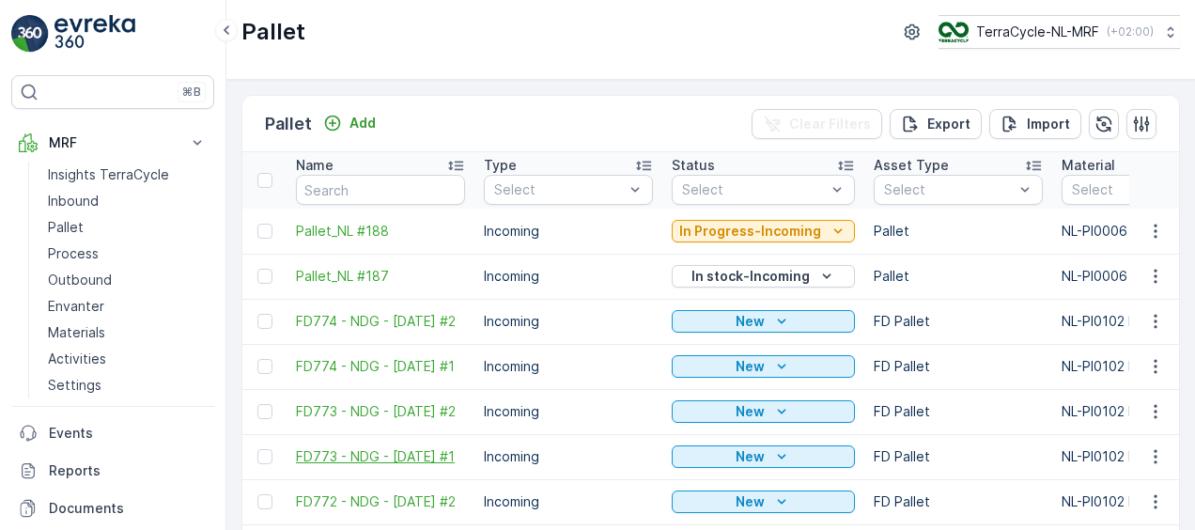
scroll to position [212, 0]
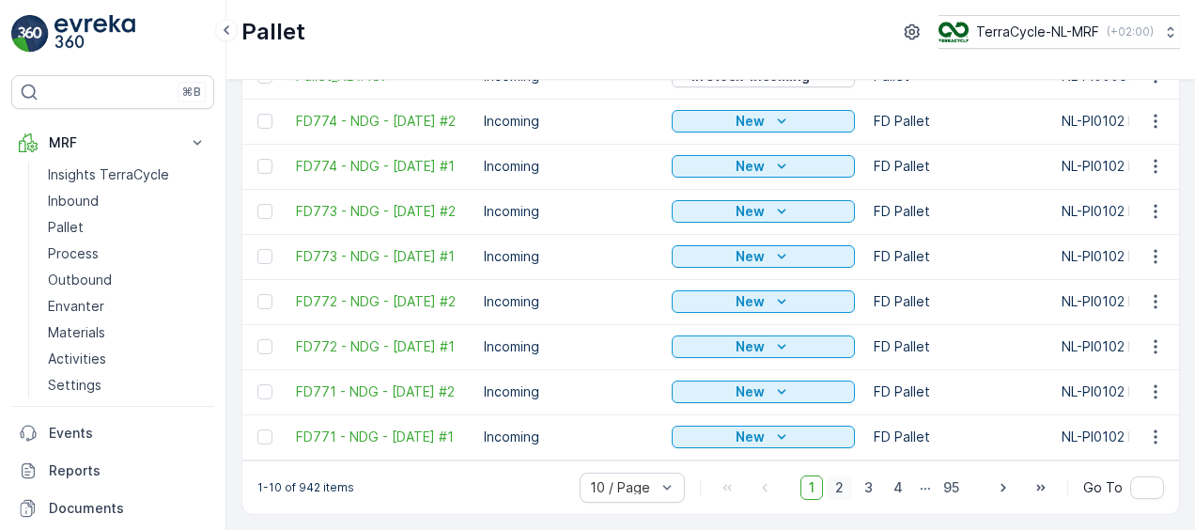
click at [840, 481] on span "2" at bounding box center [839, 488] width 25 height 24
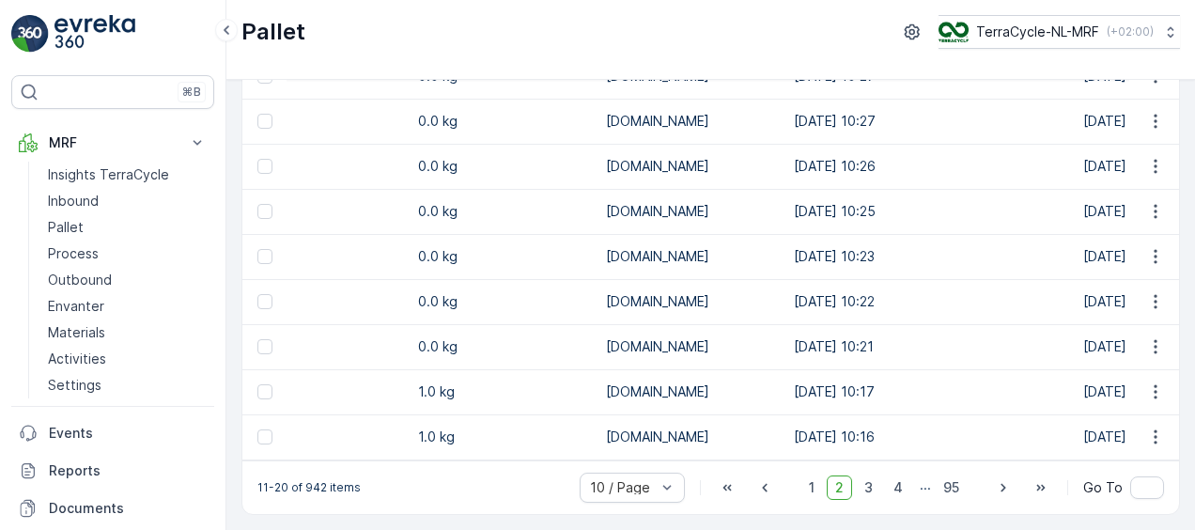
scroll to position [0, 1572]
click at [1148, 381] on button "button" at bounding box center [1156, 392] width 34 height 23
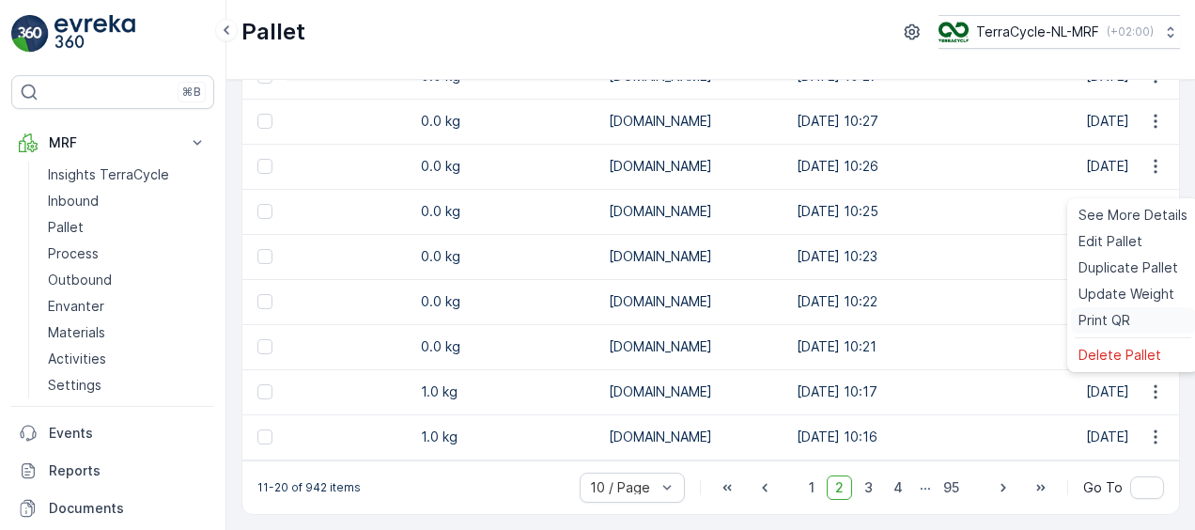
click at [1115, 332] on div "Print QR" at bounding box center [1133, 320] width 124 height 26
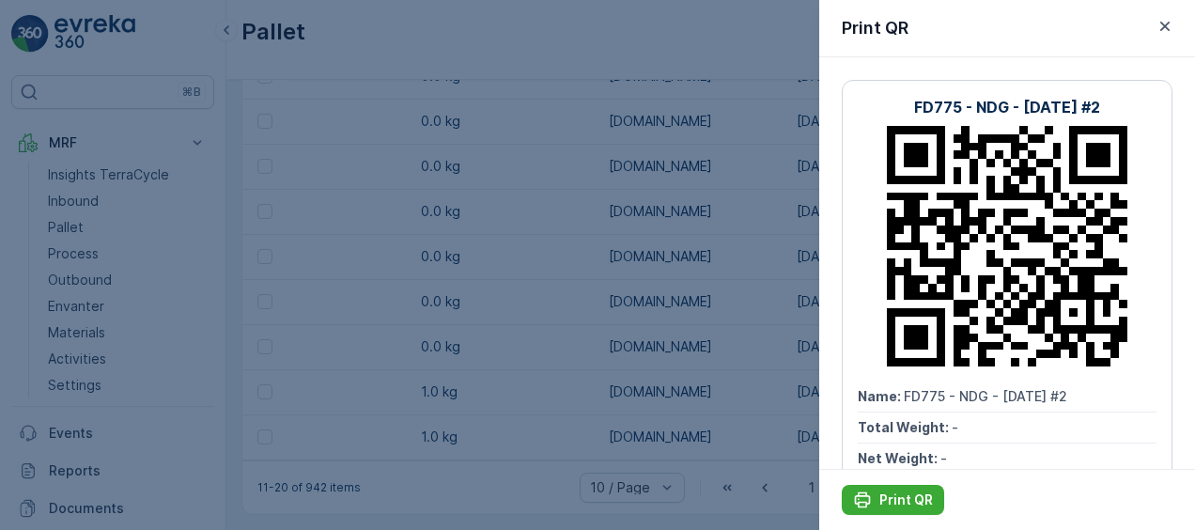
scroll to position [133, 0]
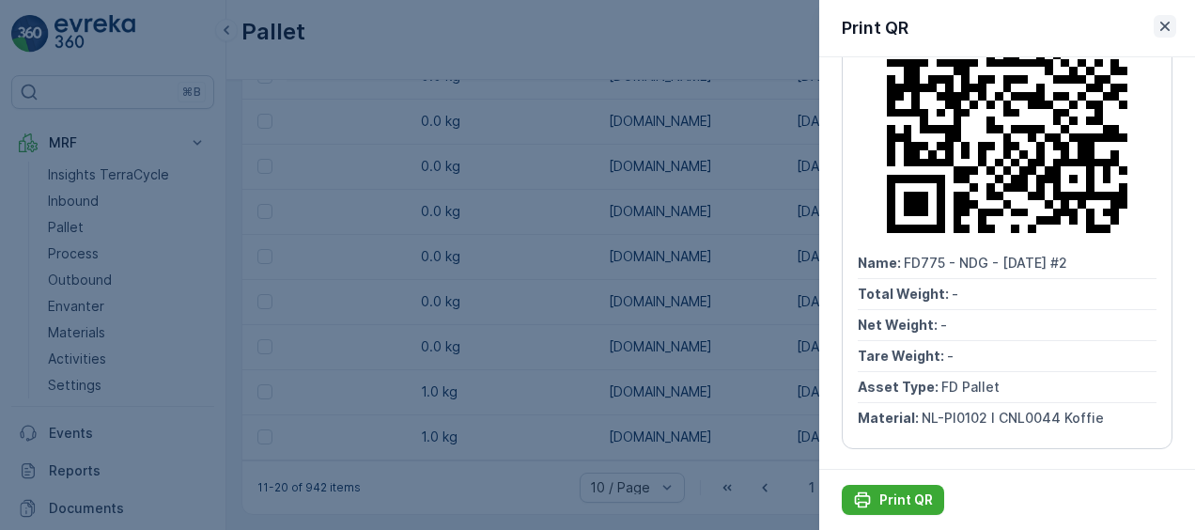
click at [1165, 26] on icon "button" at bounding box center [1165, 26] width 9 height 9
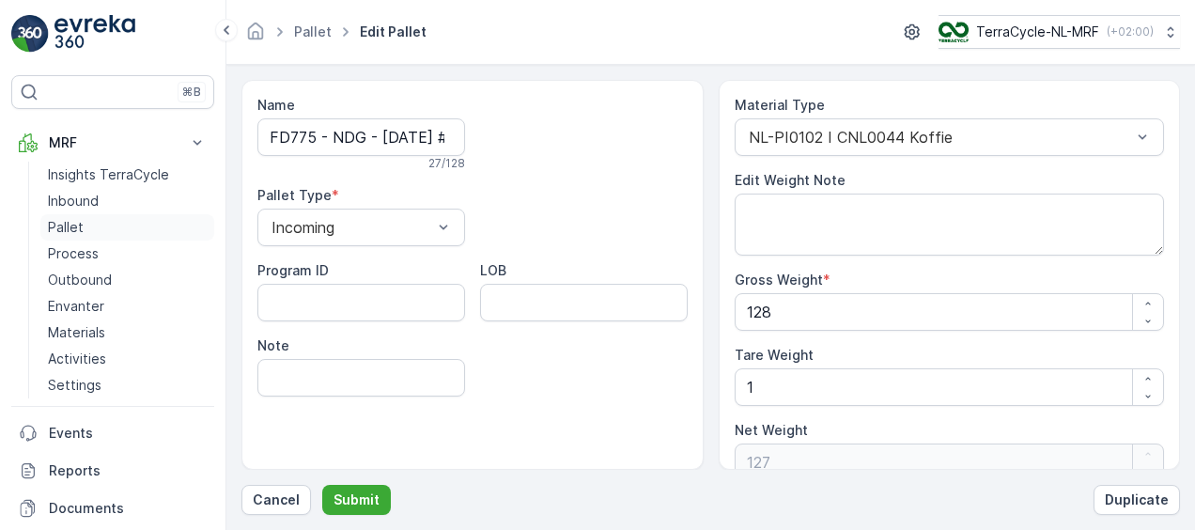
click at [86, 216] on link "Pallet" at bounding box center [127, 227] width 174 height 26
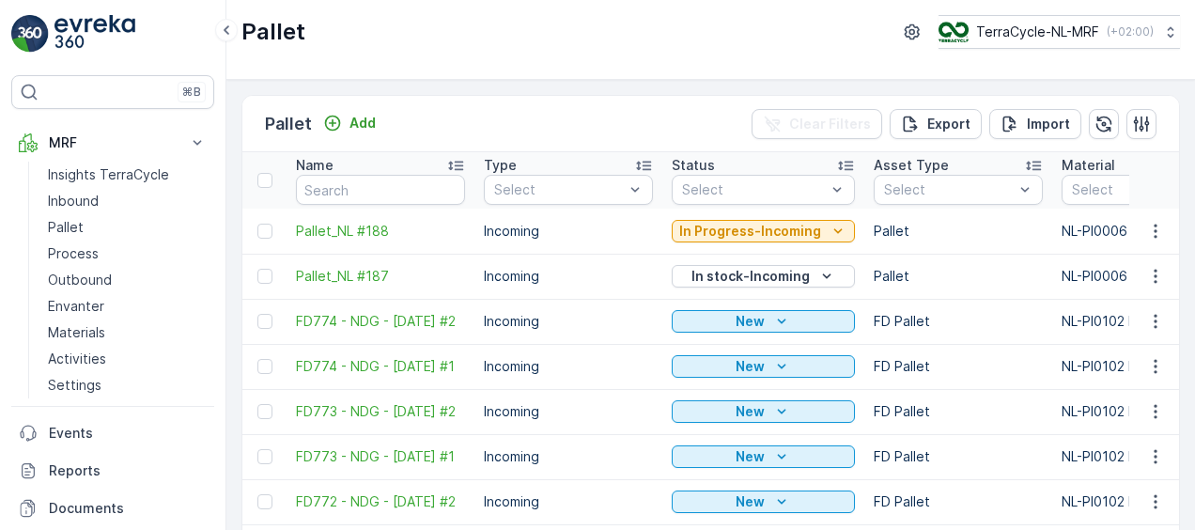
scroll to position [212, 0]
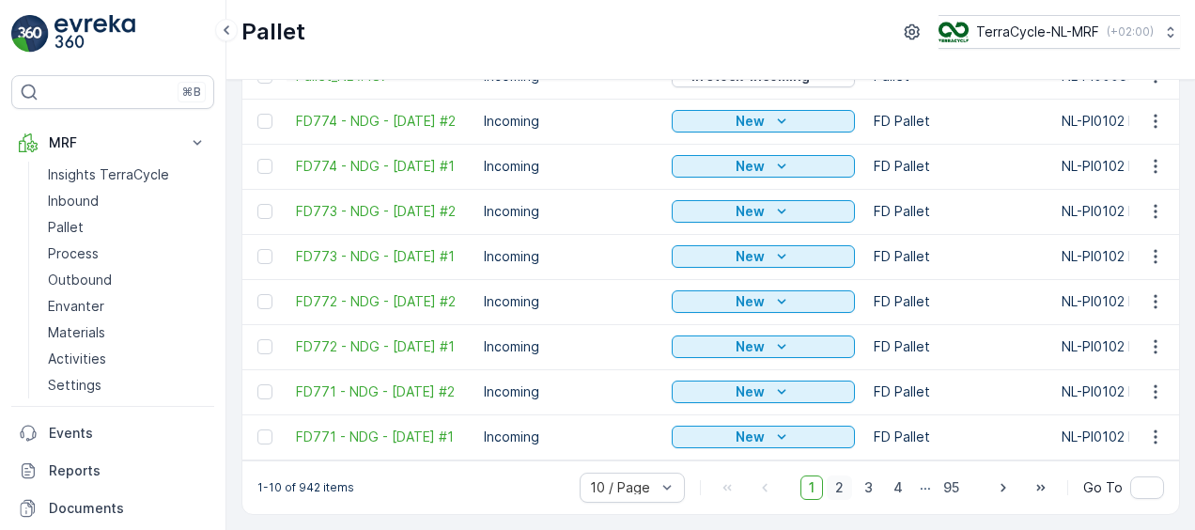
click at [836, 485] on span "2" at bounding box center [839, 488] width 25 height 24
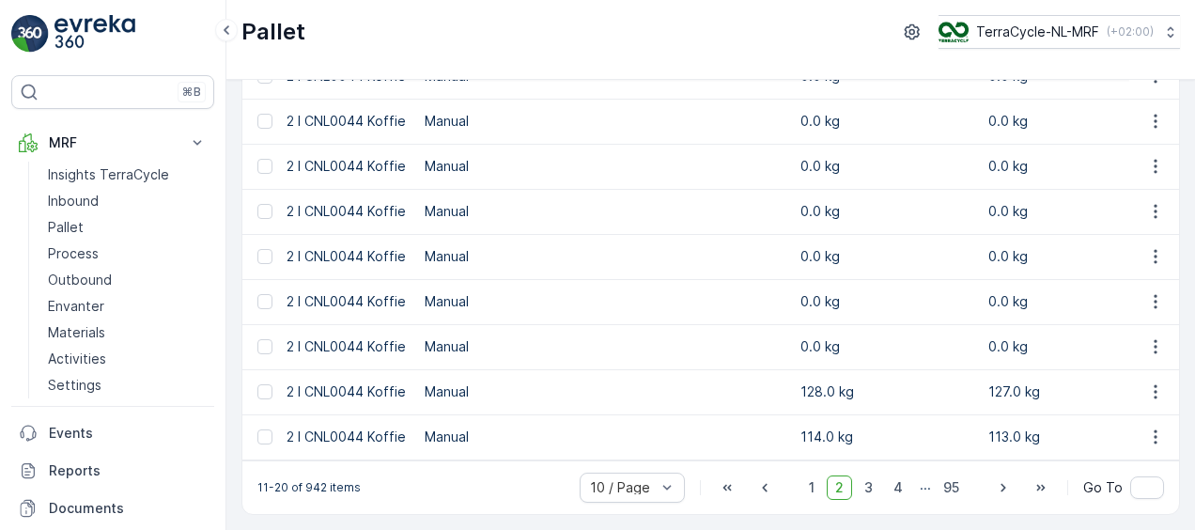
scroll to position [0, 818]
click at [1150, 385] on icon "button" at bounding box center [1155, 391] width 19 height 19
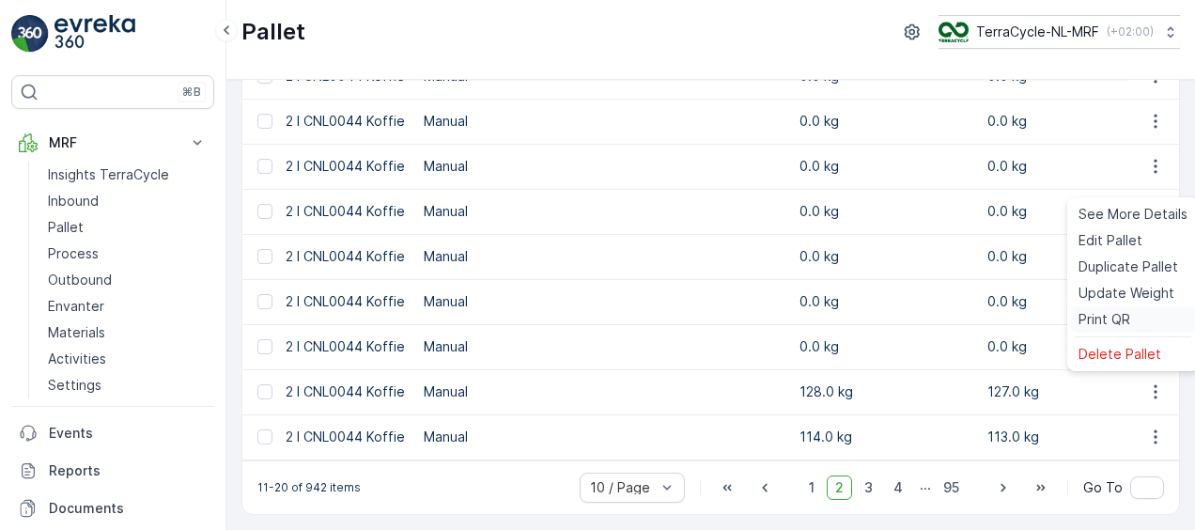
click at [1098, 312] on span "Print QR" at bounding box center [1105, 319] width 52 height 19
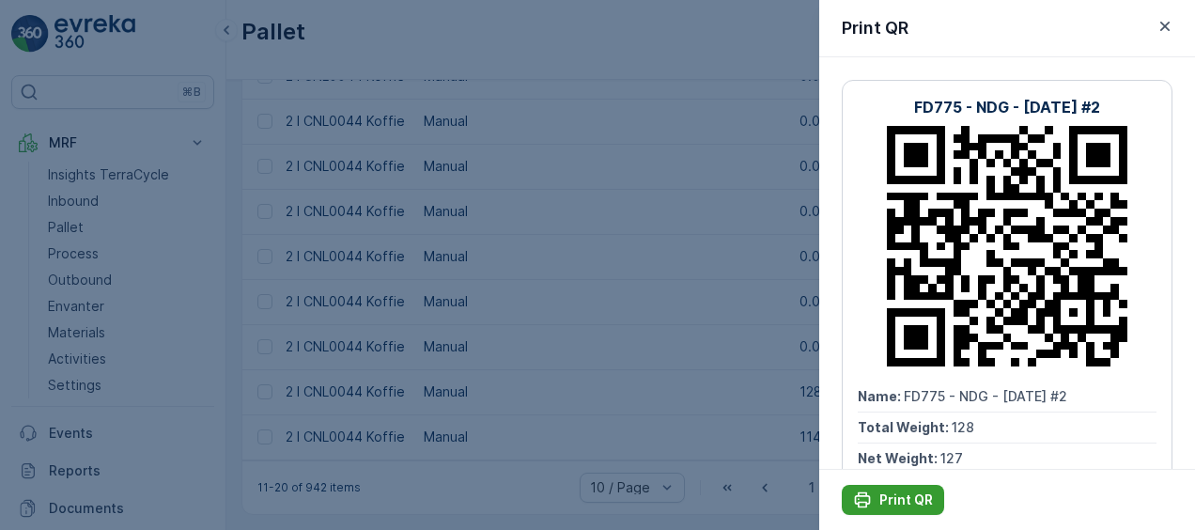
click at [887, 506] on p "Print QR" at bounding box center [907, 500] width 54 height 19
click at [680, 336] on div at bounding box center [597, 265] width 1195 height 530
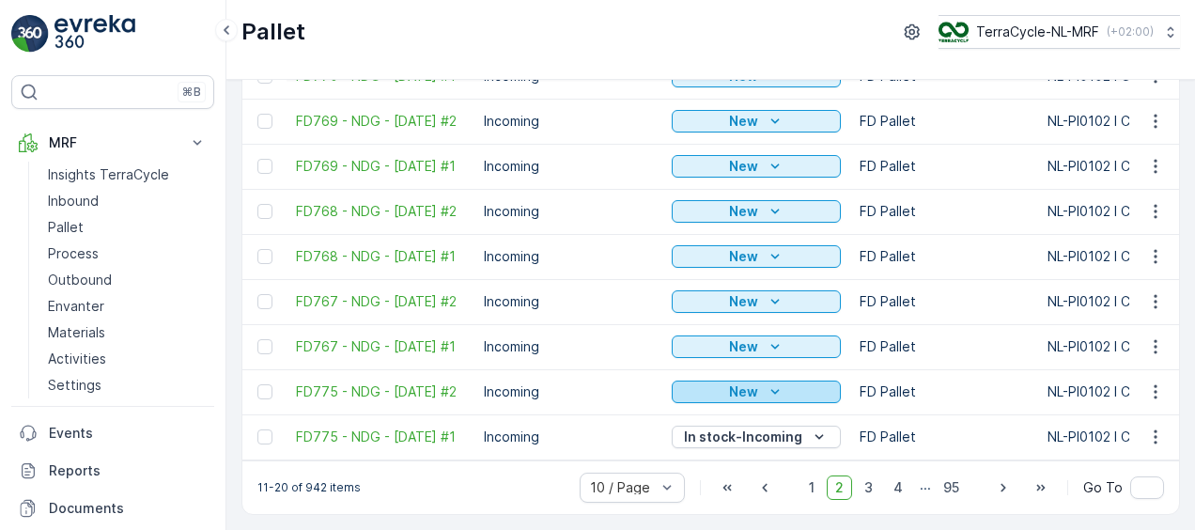
click at [729, 382] on p "New" at bounding box center [743, 391] width 29 height 19
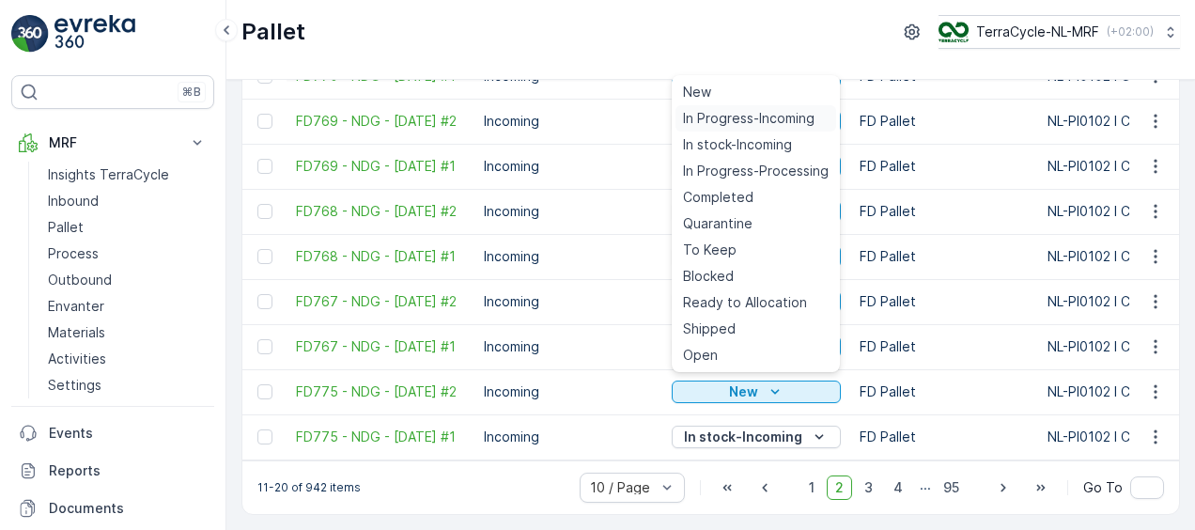
click at [710, 122] on span "In Progress-Incoming" at bounding box center [749, 118] width 132 height 19
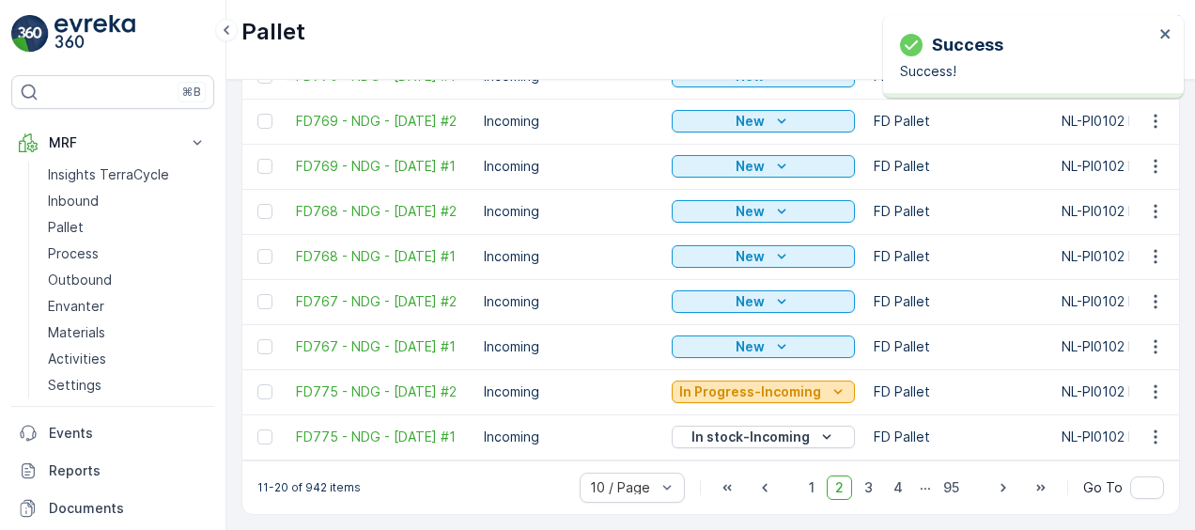
click at [739, 389] on p "In Progress-Incoming" at bounding box center [750, 391] width 142 height 19
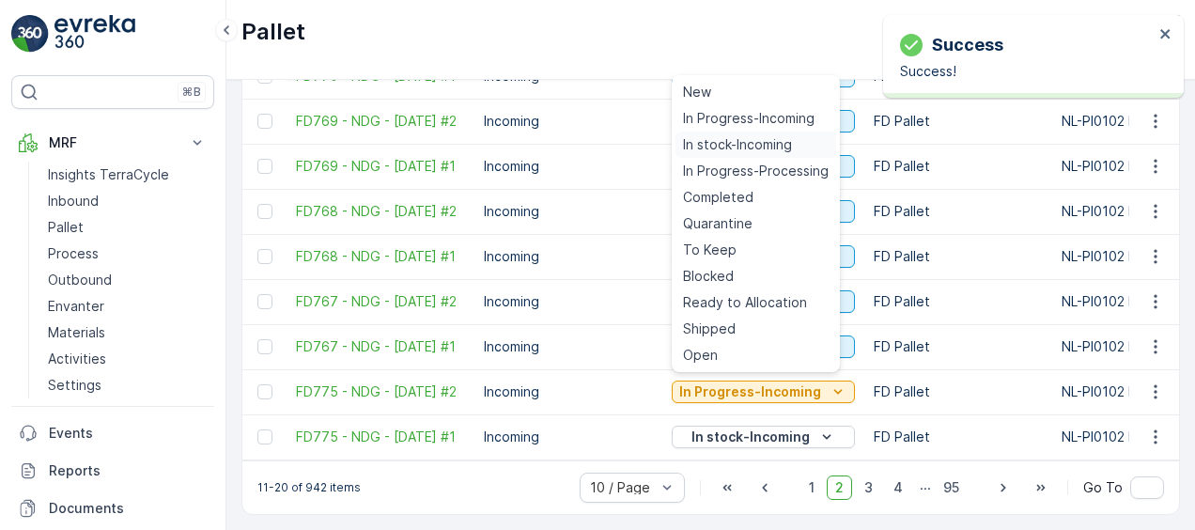
click at [706, 140] on span "In stock-Incoming" at bounding box center [737, 144] width 109 height 19
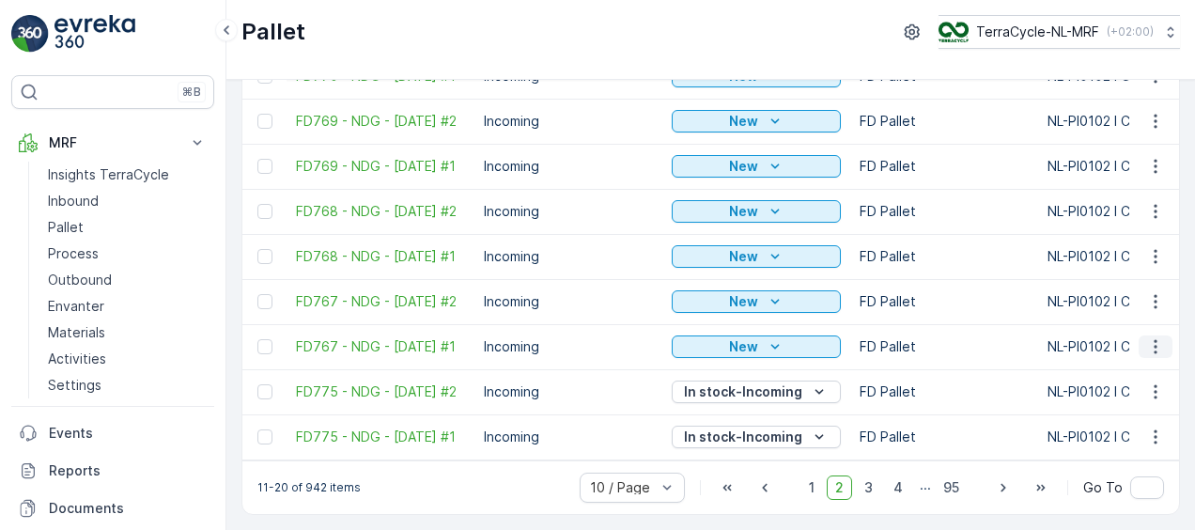
click at [1159, 341] on icon "button" at bounding box center [1155, 346] width 19 height 19
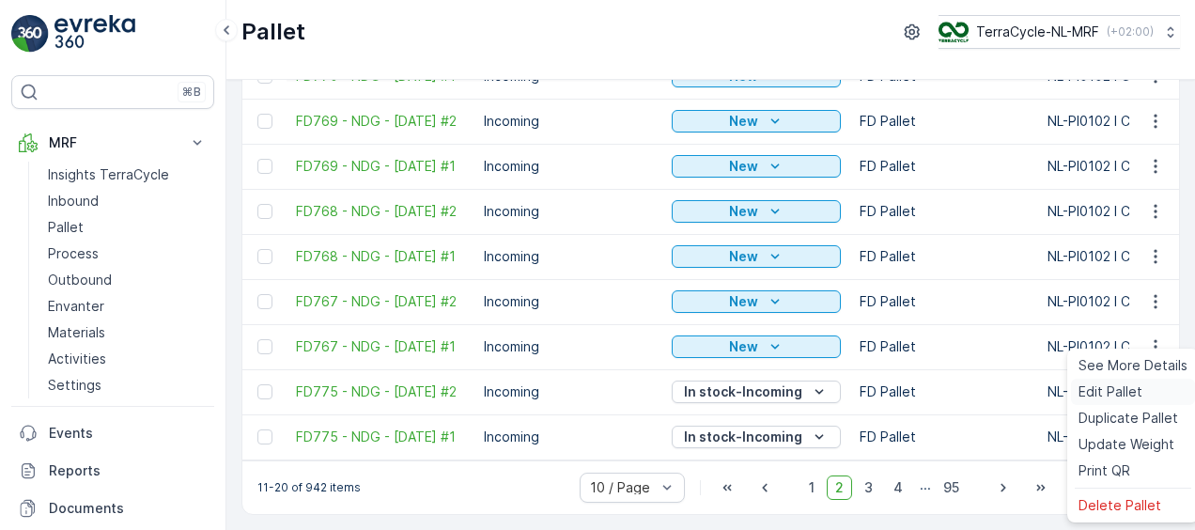
click at [1130, 395] on span "Edit Pallet" at bounding box center [1111, 391] width 64 height 19
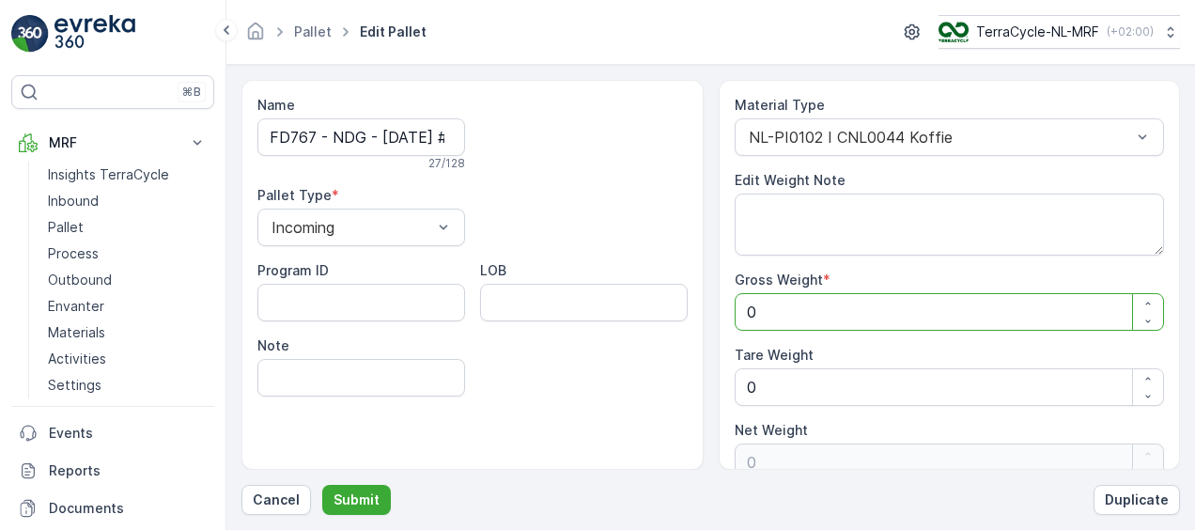
click at [810, 310] on Weight "0" at bounding box center [950, 312] width 430 height 38
type Weight "1"
type Weight "10"
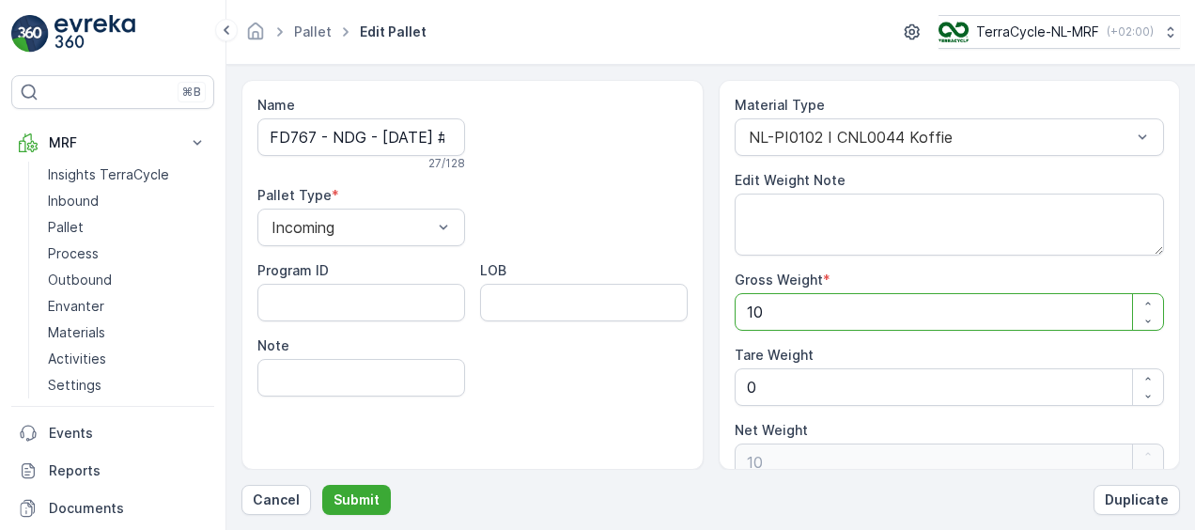
type Weight "109"
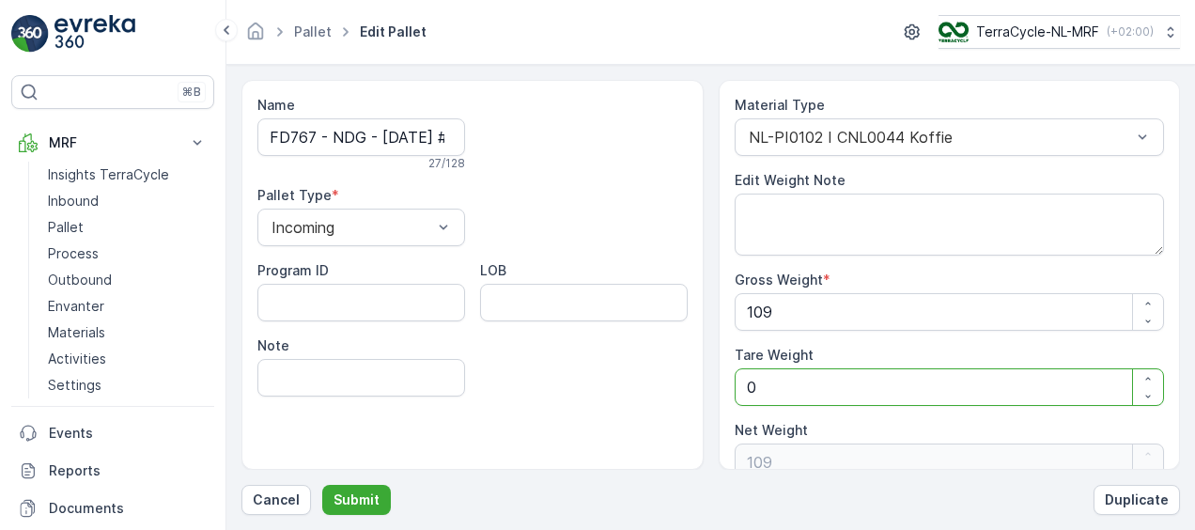
click at [757, 391] on Weight "0" at bounding box center [950, 387] width 430 height 38
type Weight "0"
type Weight "1"
type Weight "108"
type Weight "1"
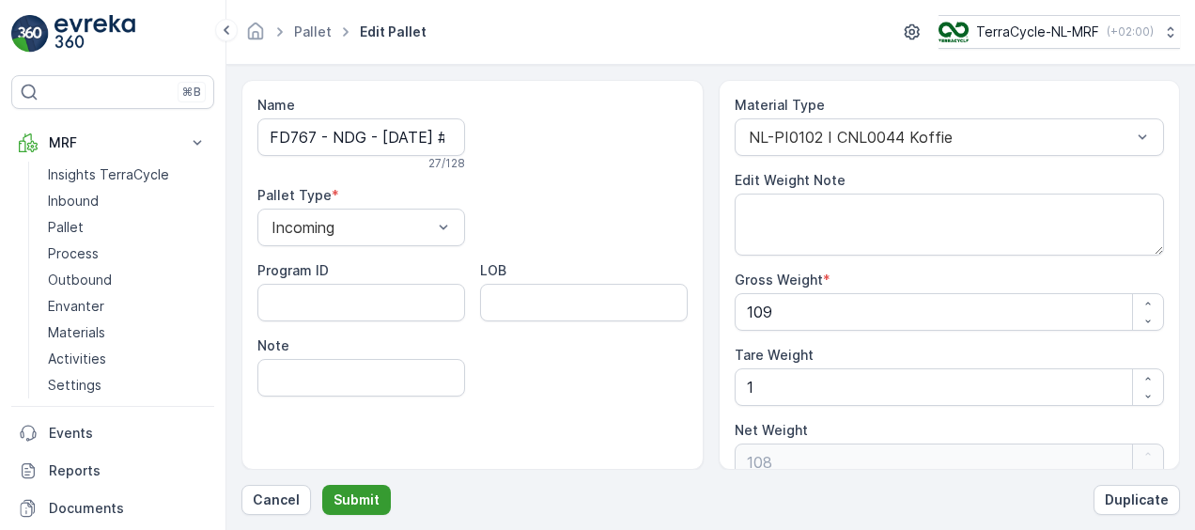
click at [340, 495] on p "Submit" at bounding box center [357, 500] width 46 height 19
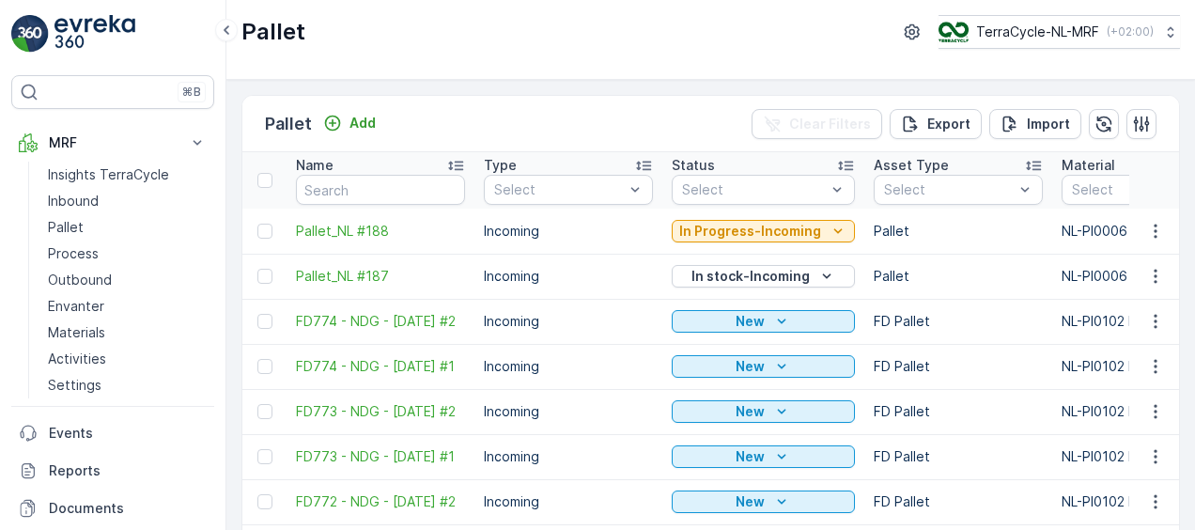
scroll to position [212, 0]
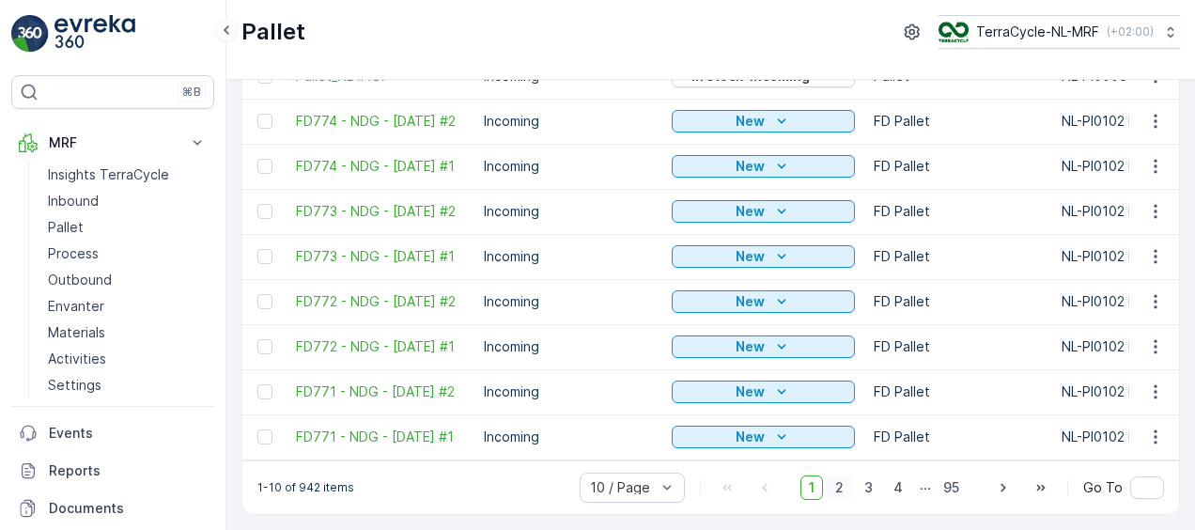
click at [845, 484] on span "2" at bounding box center [839, 488] width 25 height 24
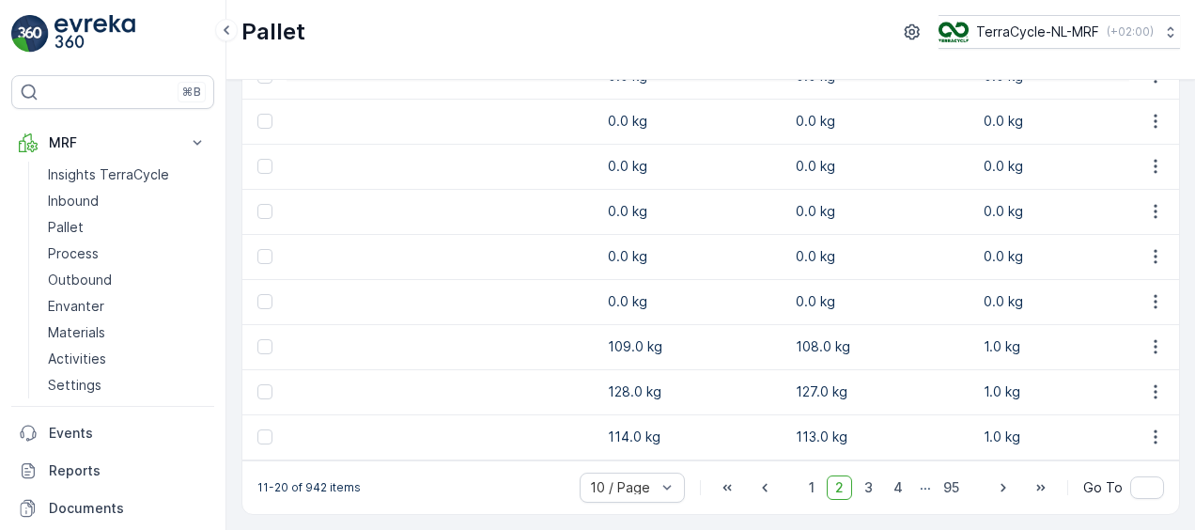
scroll to position [0, 1011]
click at [1146, 337] on icon "button" at bounding box center [1155, 346] width 19 height 19
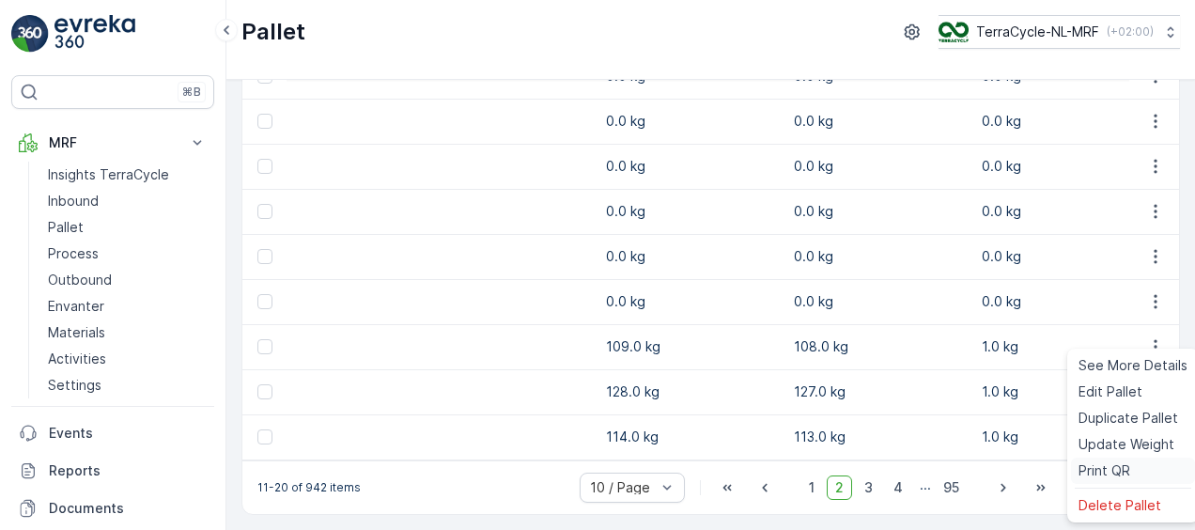
click at [1079, 466] on span "Print QR" at bounding box center [1105, 470] width 52 height 19
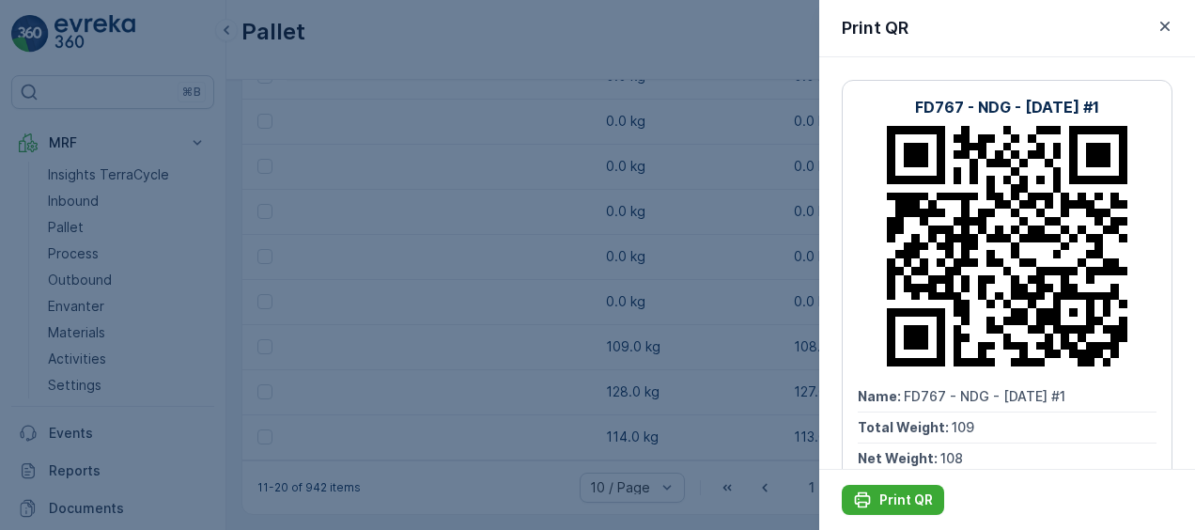
scroll to position [133, 0]
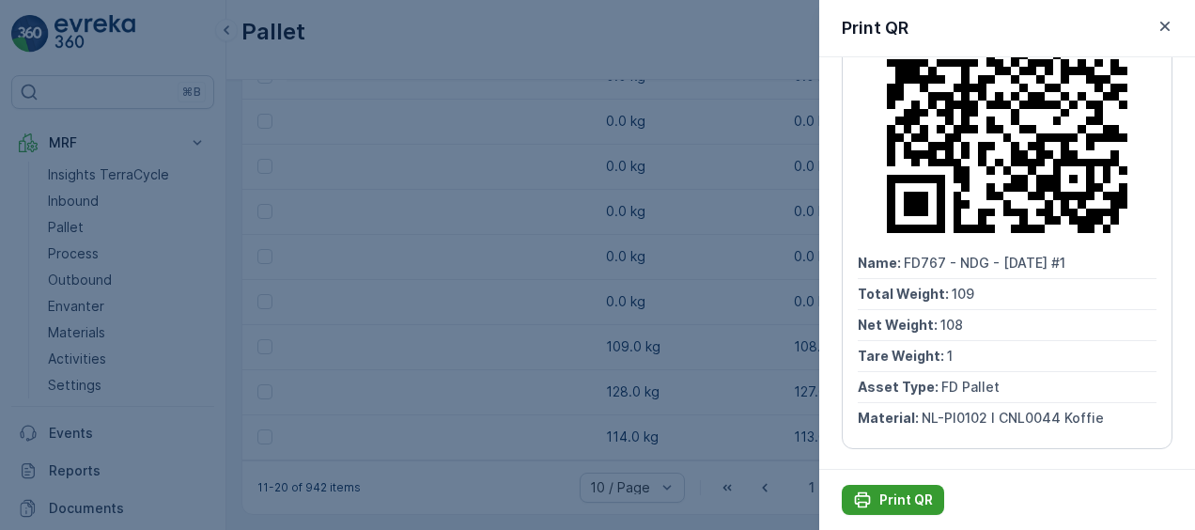
click at [902, 496] on p "Print QR" at bounding box center [907, 500] width 54 height 19
click at [536, 366] on div at bounding box center [597, 265] width 1195 height 530
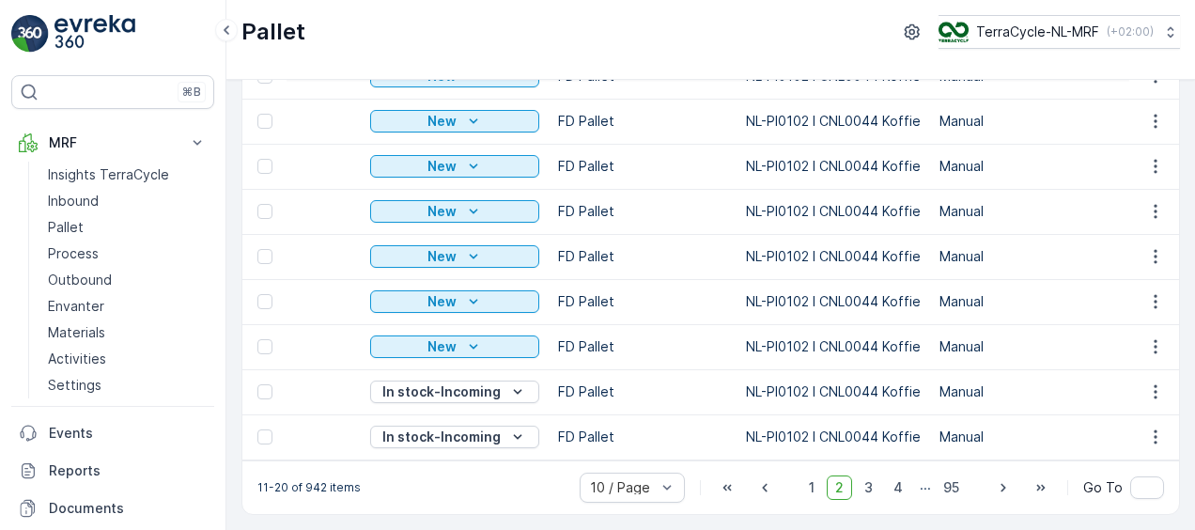
scroll to position [0, 286]
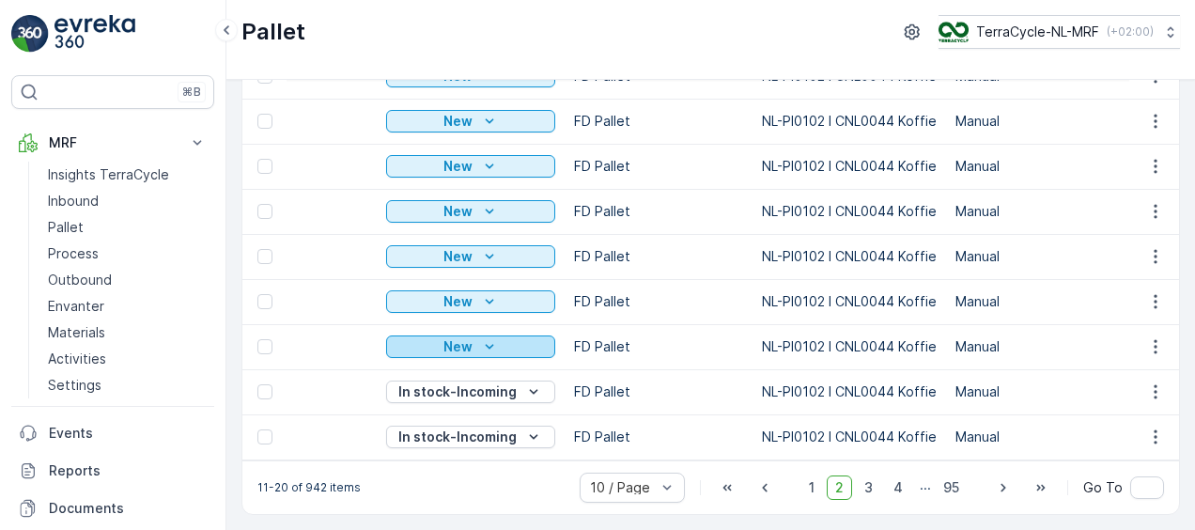
click at [434, 335] on button "New" at bounding box center [470, 346] width 169 height 23
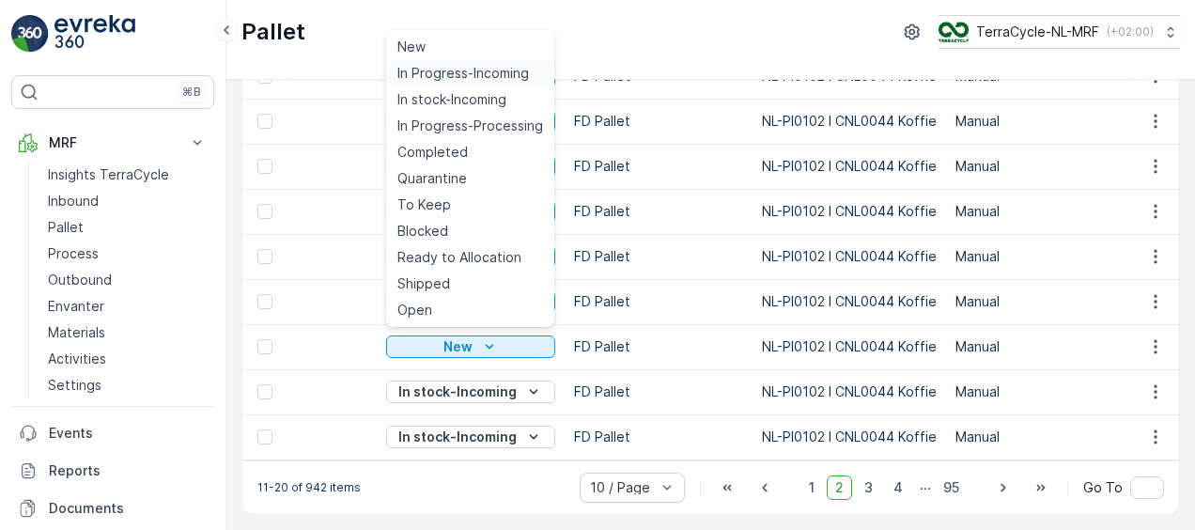
click at [437, 66] on span "In Progress-Incoming" at bounding box center [464, 73] width 132 height 19
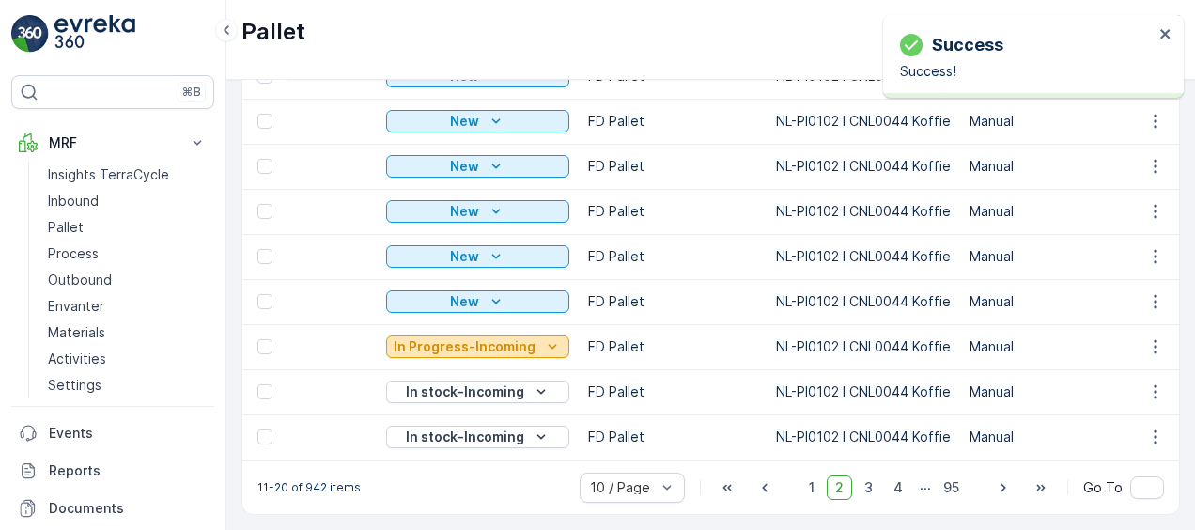
click at [413, 343] on p "In Progress-Incoming" at bounding box center [465, 346] width 142 height 19
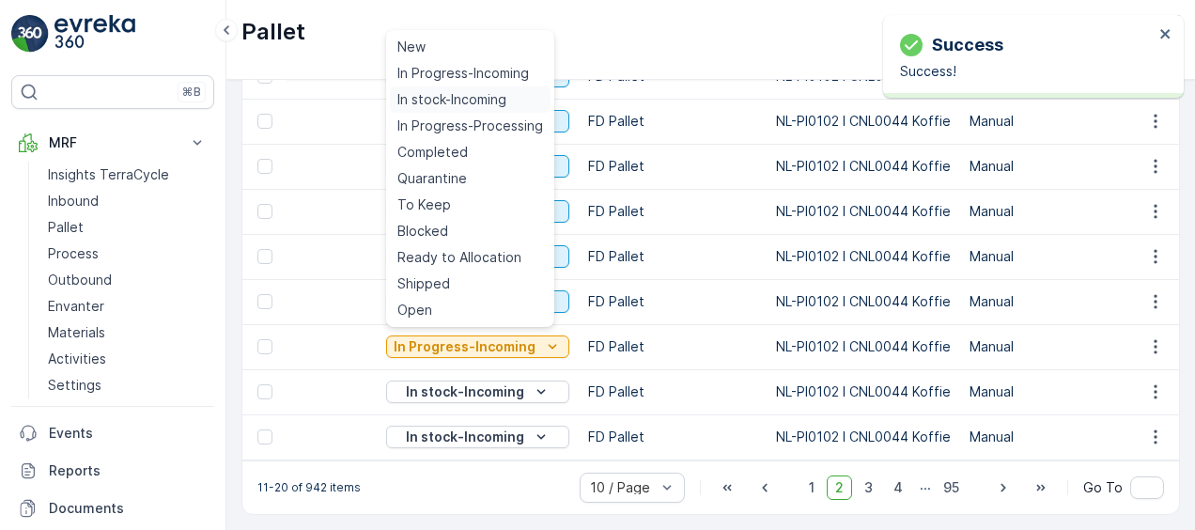
click at [461, 91] on span "In stock-Incoming" at bounding box center [452, 99] width 109 height 19
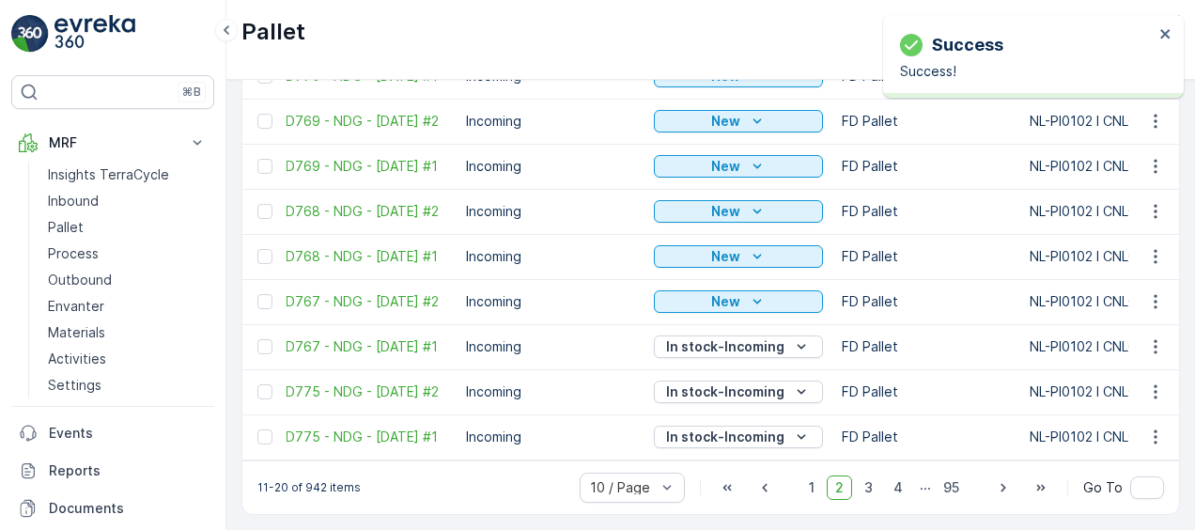
scroll to position [0, 0]
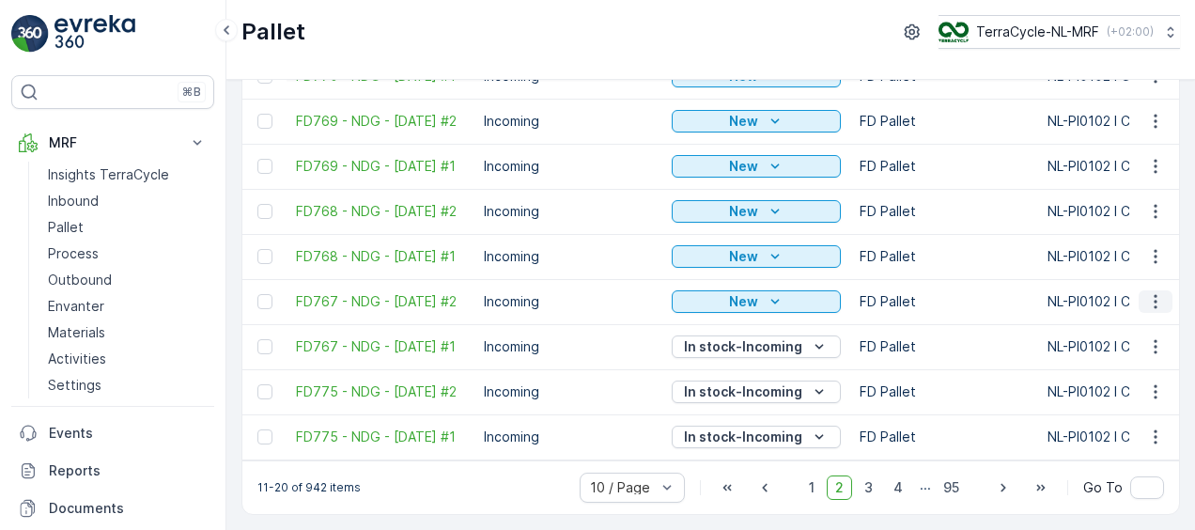
click at [1157, 296] on icon "button" at bounding box center [1155, 301] width 19 height 19
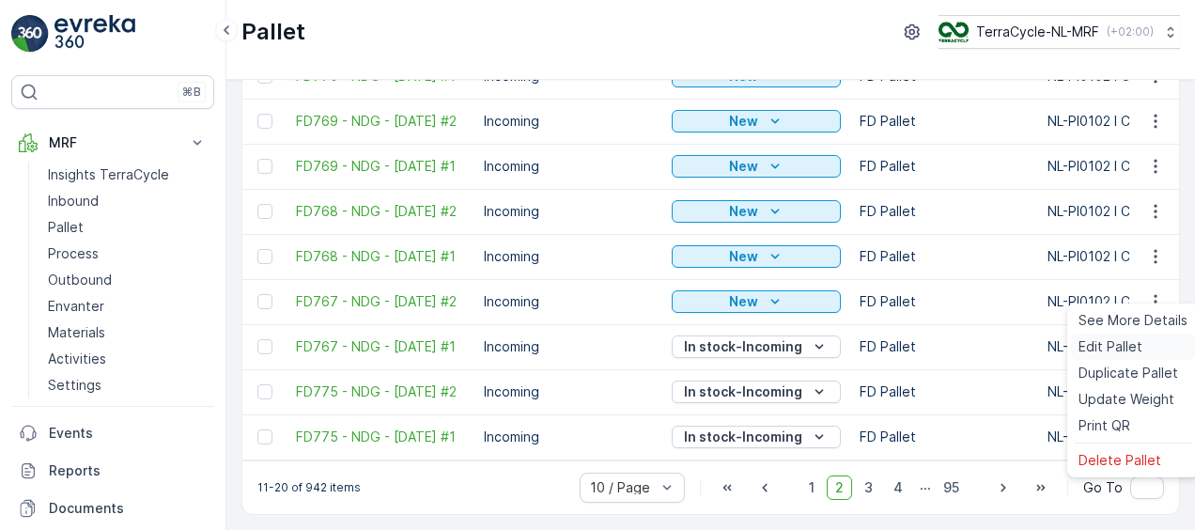
click at [1107, 351] on span "Edit Pallet" at bounding box center [1111, 346] width 64 height 19
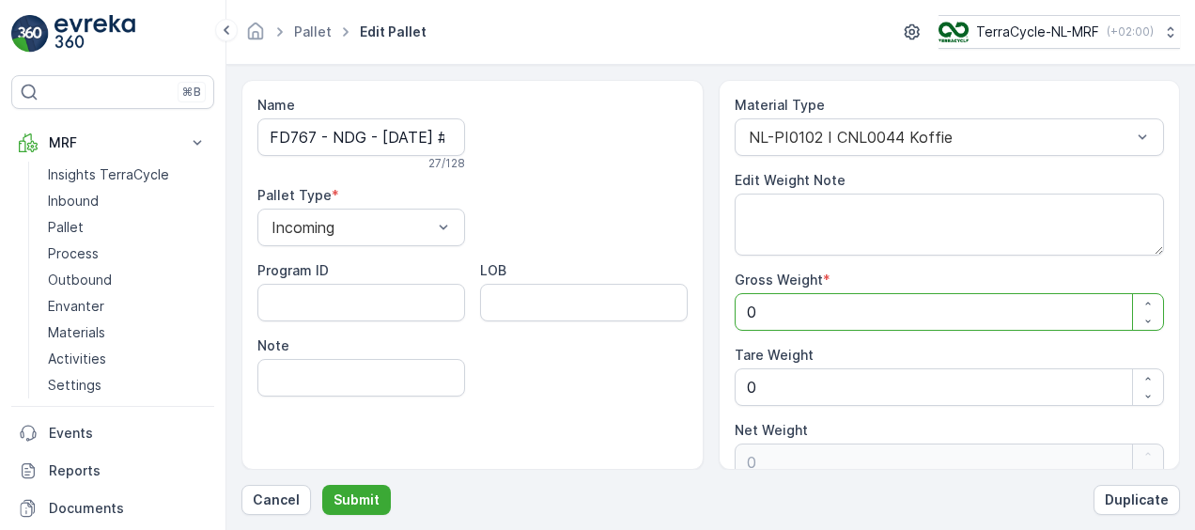
click at [768, 308] on Weight "0" at bounding box center [950, 312] width 430 height 38
type Weight "1"
type Weight "11"
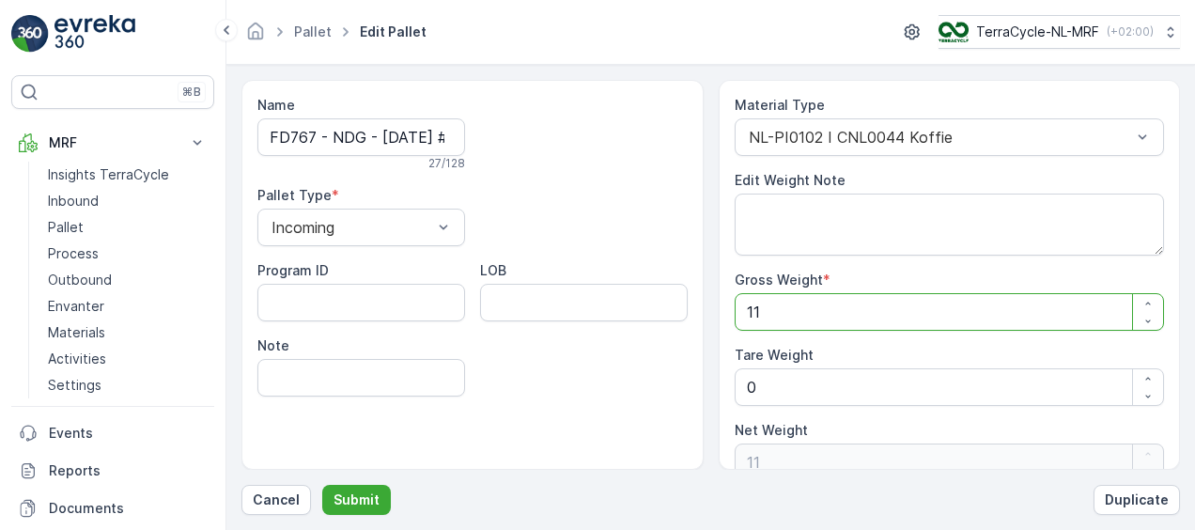
type Weight "112"
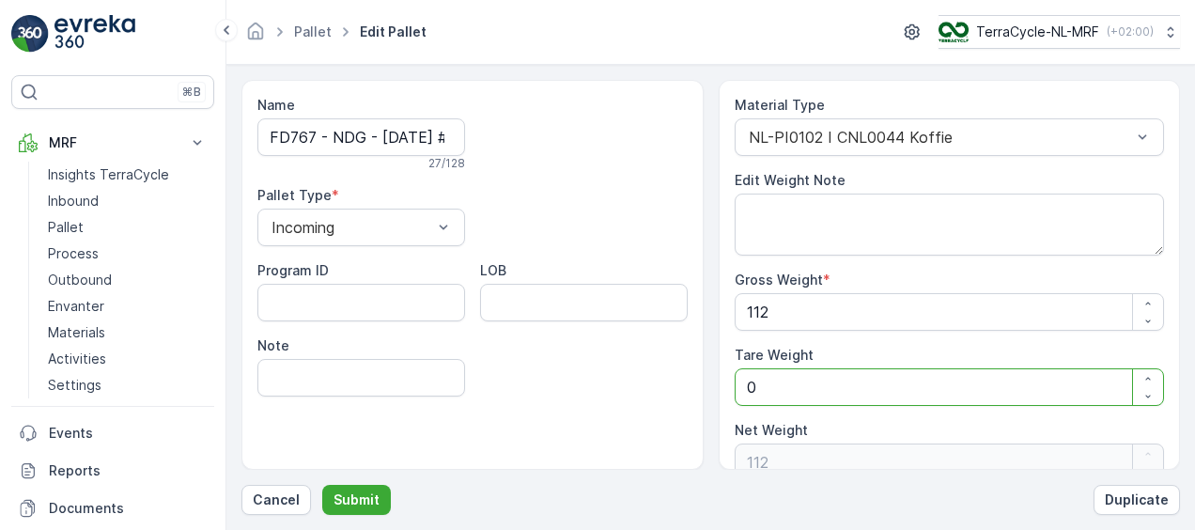
click at [755, 385] on Weight "0" at bounding box center [950, 387] width 430 height 38
type Weight "0"
type Weight "1"
type Weight "111"
type Weight "1"
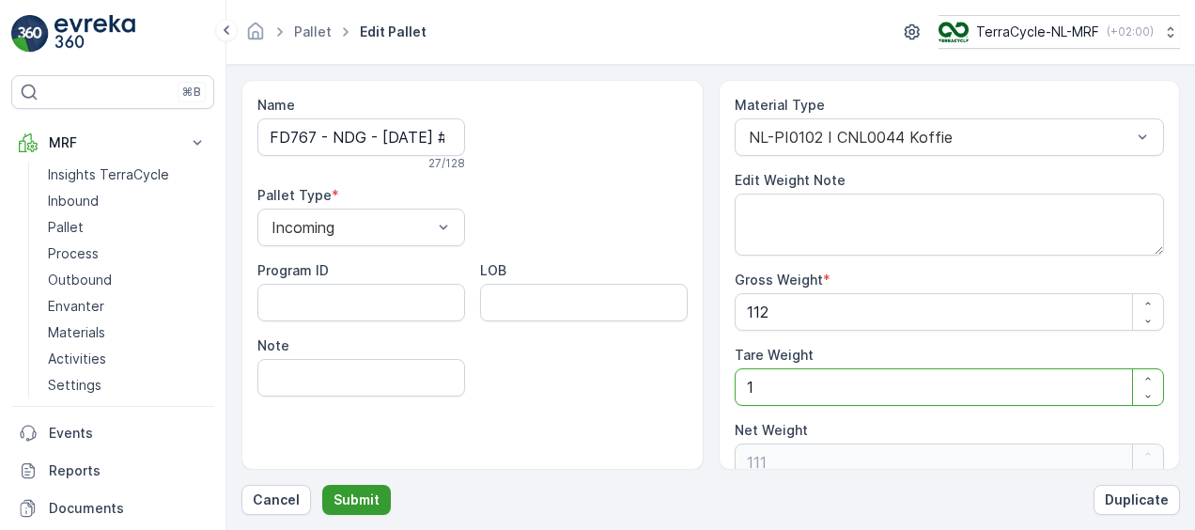
click at [363, 505] on p "Submit" at bounding box center [357, 500] width 46 height 19
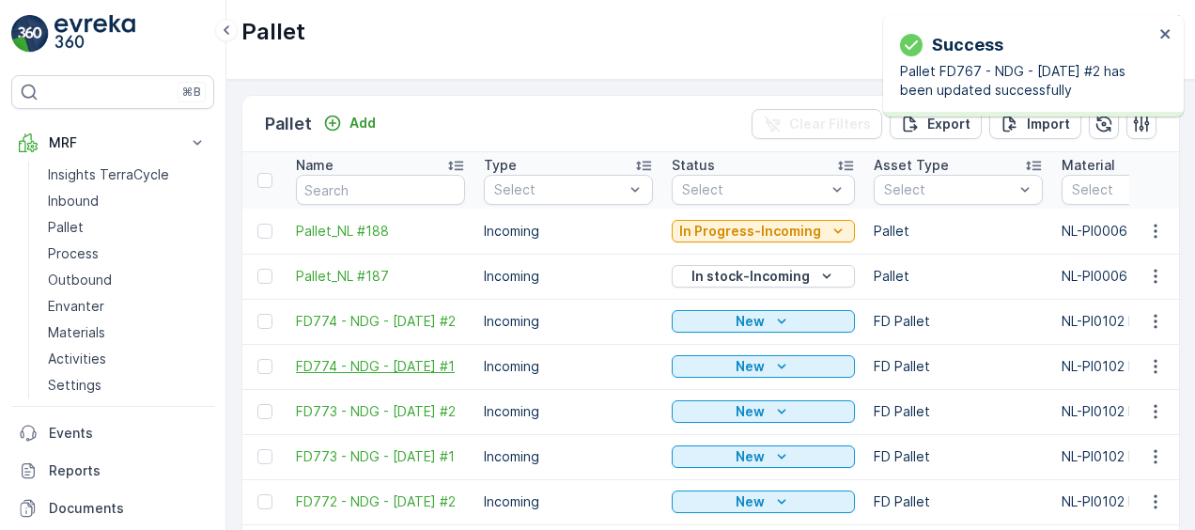
scroll to position [212, 0]
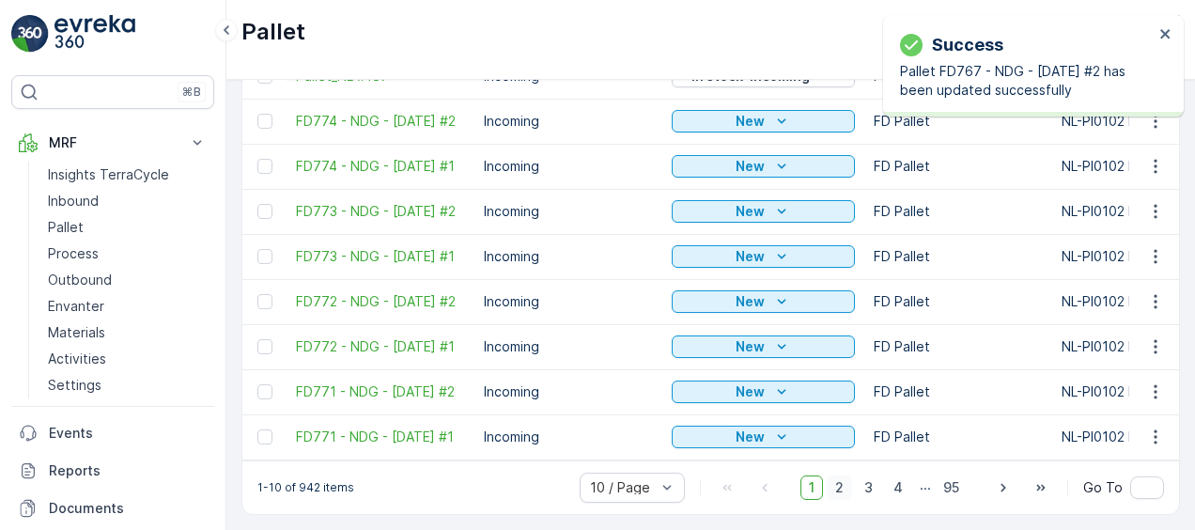
click at [846, 487] on span "2" at bounding box center [839, 488] width 25 height 24
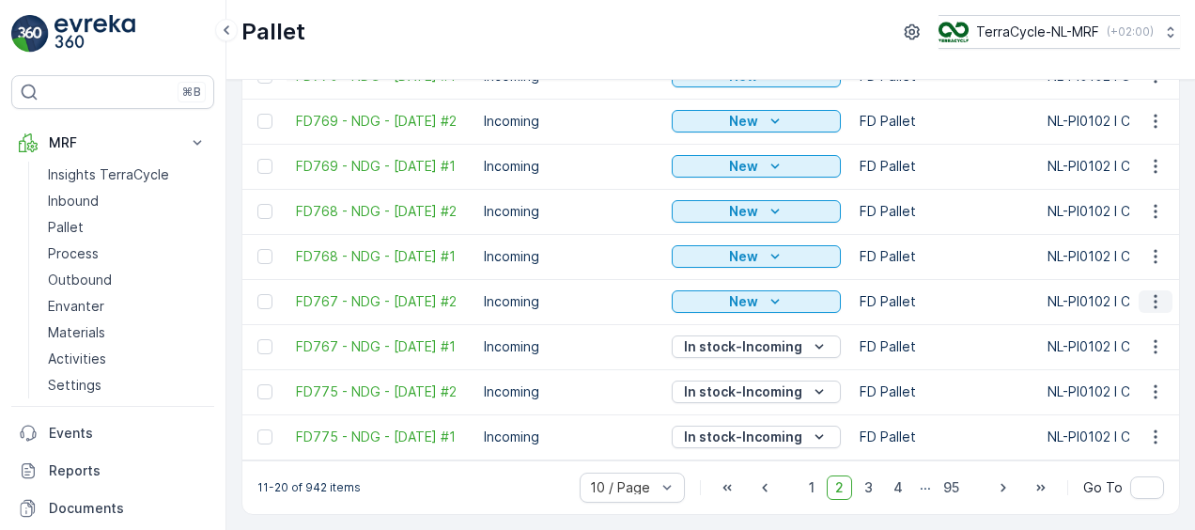
click at [1152, 292] on icon "button" at bounding box center [1155, 301] width 19 height 19
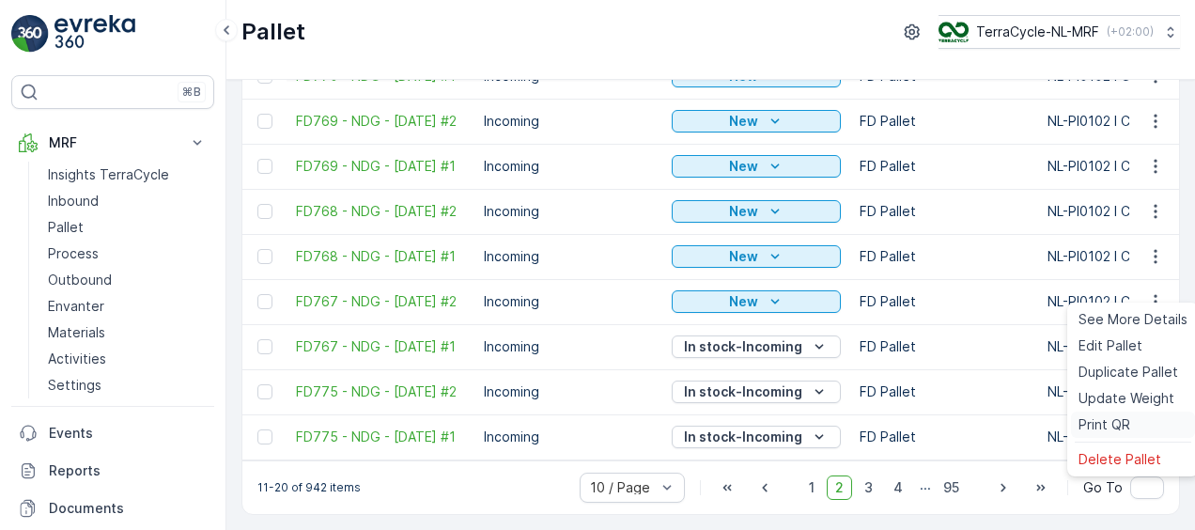
click at [1092, 421] on span "Print QR" at bounding box center [1105, 424] width 52 height 19
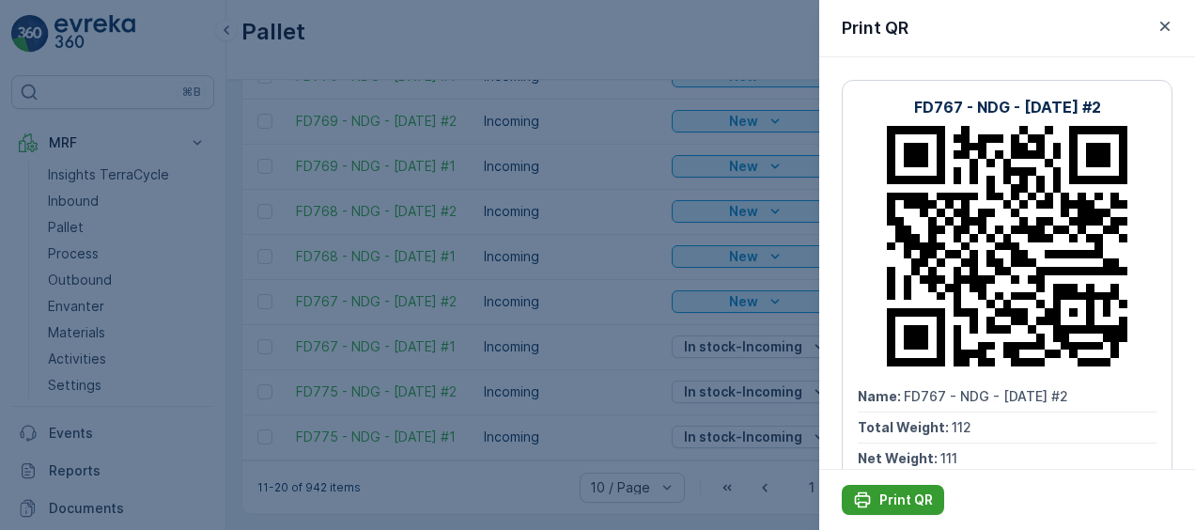
click at [881, 498] on p "Print QR" at bounding box center [907, 500] width 54 height 19
click at [1172, 28] on icon "button" at bounding box center [1165, 26] width 19 height 19
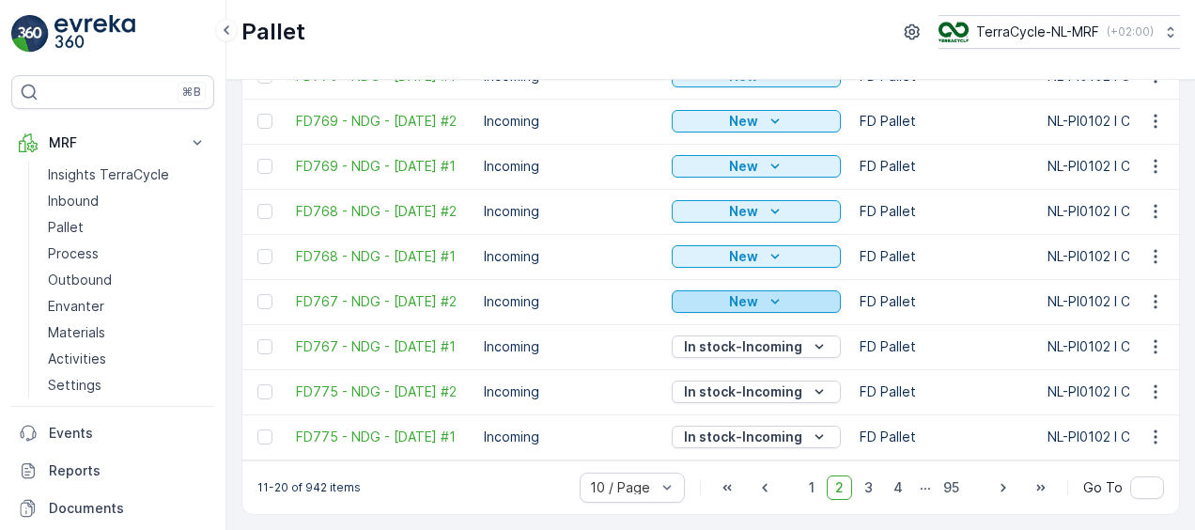
click at [737, 292] on p "New" at bounding box center [743, 301] width 29 height 19
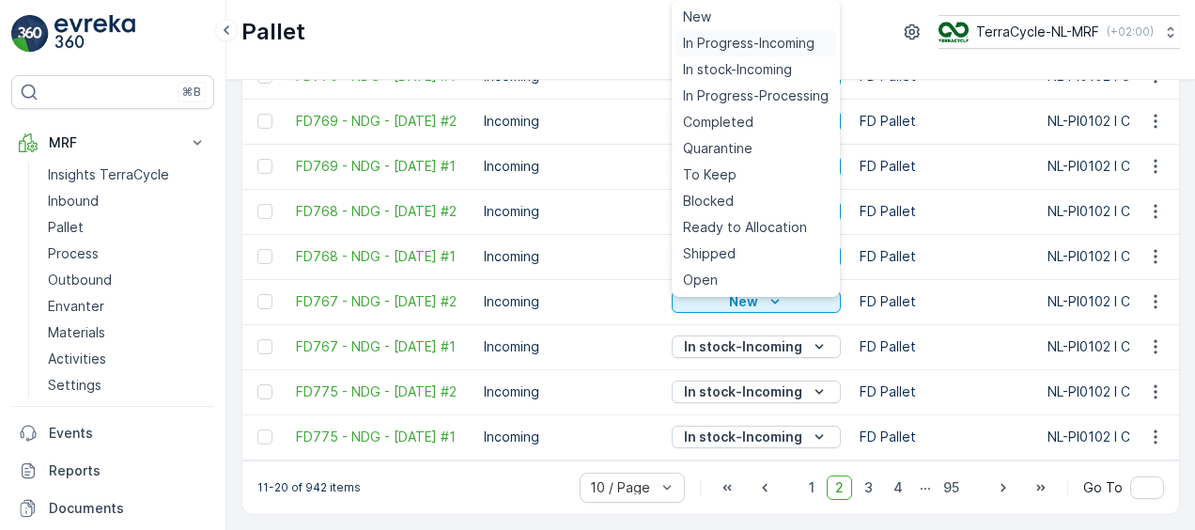
click at [722, 41] on span "In Progress-Incoming" at bounding box center [749, 43] width 132 height 19
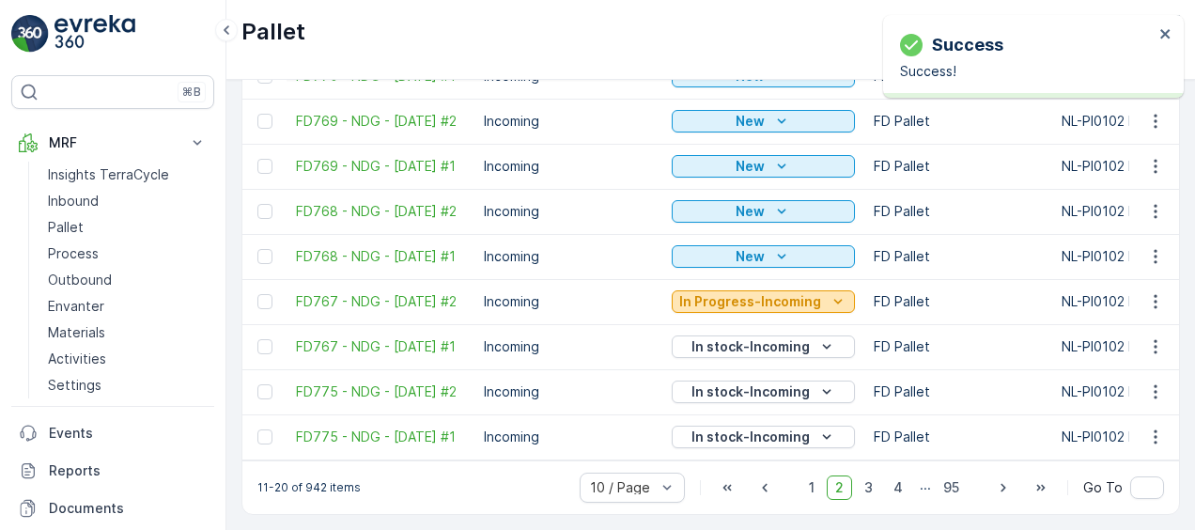
click at [763, 292] on p "In Progress-Incoming" at bounding box center [750, 301] width 142 height 19
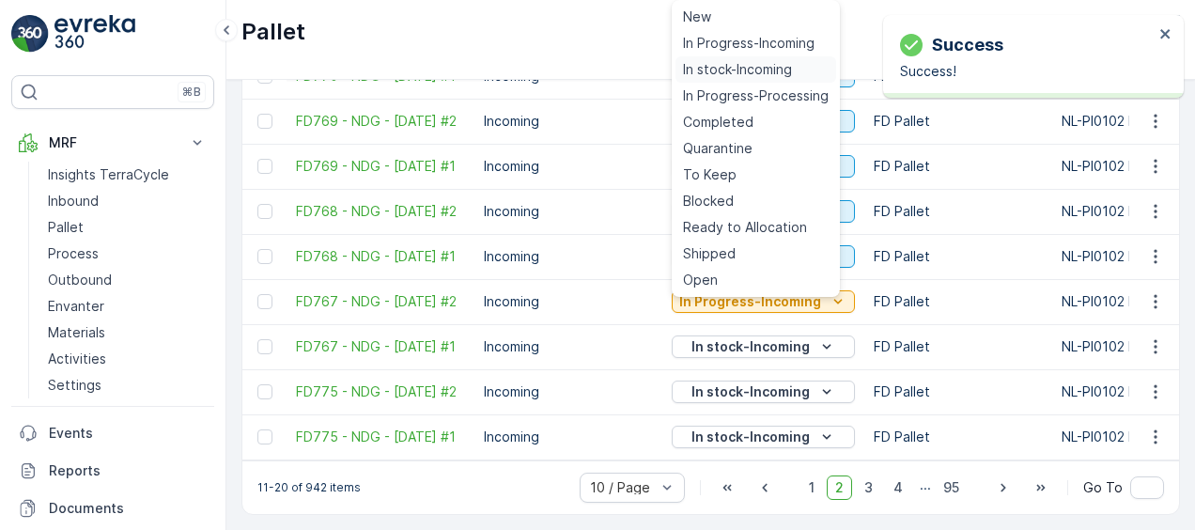
click at [728, 58] on div "In stock-Incoming" at bounding box center [756, 69] width 161 height 26
